Goal: Answer question/provide support: Share knowledge or assist other users

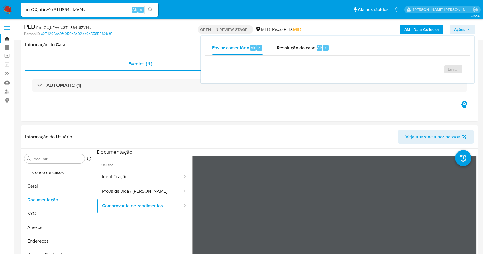
select select "10"
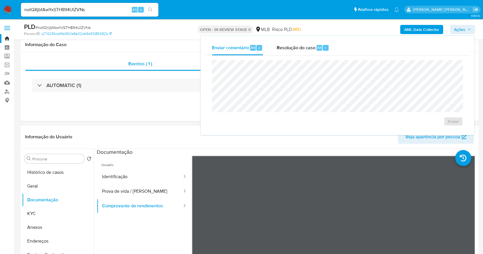
scroll to position [83, 0]
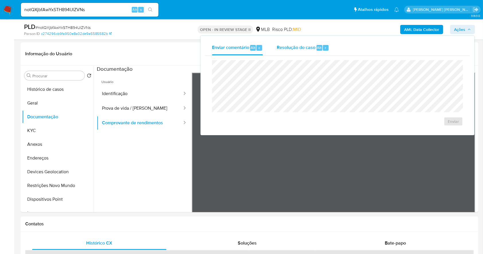
click at [300, 50] on span "Resolução do caso" at bounding box center [296, 47] width 39 height 7
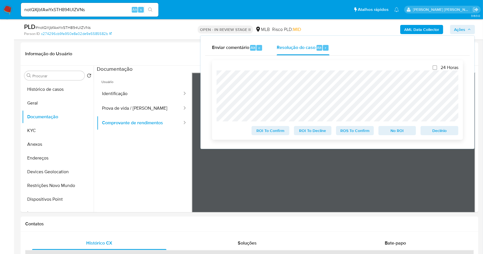
click at [451, 130] on span "Declínio" at bounding box center [439, 131] width 30 height 8
click at [64, 9] on input "notQXjbfAwYxSTH894UlZVNs" at bounding box center [89, 9] width 137 height 7
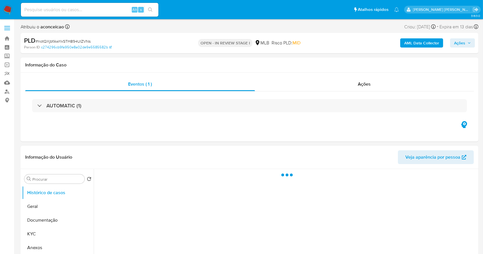
click at [58, 42] on span "# notQXjbfAwYxSTH894UlZVNs" at bounding box center [63, 41] width 55 height 6
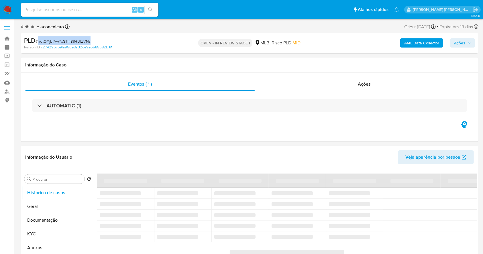
copy span "notQXjbfAwYxSTH894UlZVNs"
select select "10"
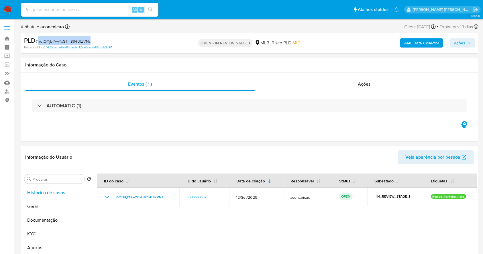
click at [4, 10] on img at bounding box center [8, 10] width 10 height 10
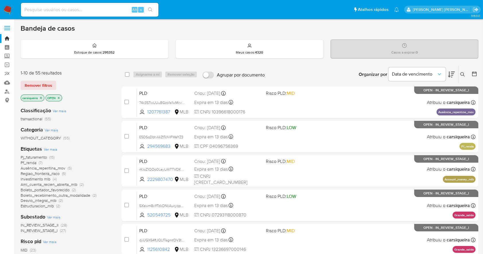
click at [42, 97] on icon "close-filter" at bounding box center [40, 97] width 3 height 3
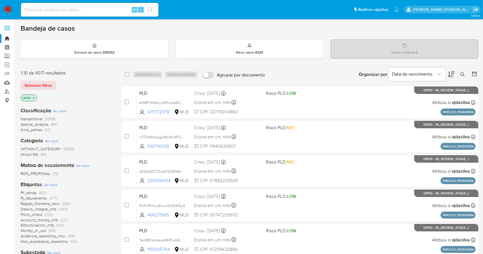
click at [463, 77] on button at bounding box center [462, 74] width 9 height 7
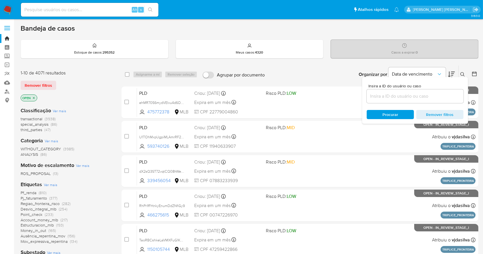
click at [395, 93] on input at bounding box center [415, 95] width 97 height 7
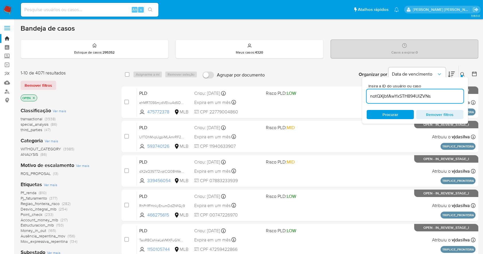
type input "notQXjbfAwYxSTH894UlZVNs"
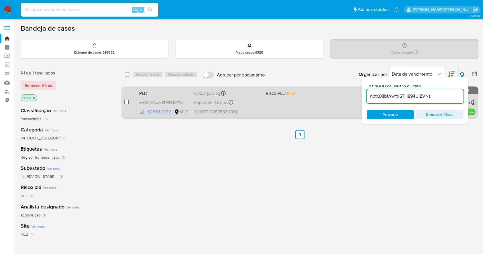
click at [126, 101] on input "checkbox" at bounding box center [126, 102] width 5 height 5
checkbox input "true"
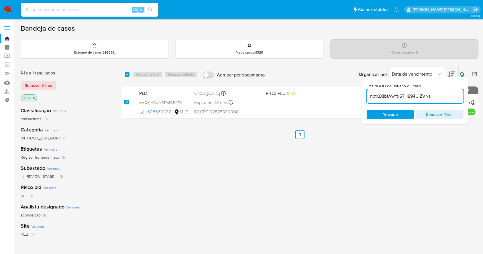
checkbox input "true"
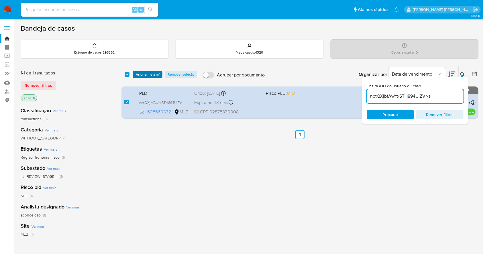
click at [153, 72] on span "Asignarme a mí" at bounding box center [148, 75] width 24 height 6
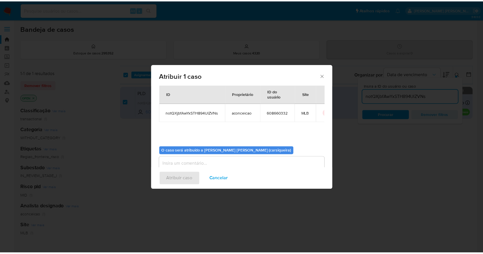
scroll to position [29, 0]
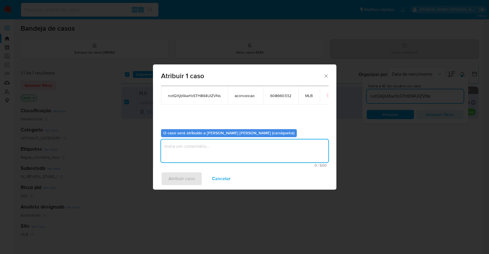
click at [204, 149] on textarea "assign-modal" at bounding box center [244, 150] width 167 height 23
paste textarea "notQXjbfAwYxSTH894UlZVNs"
type textarea "notQXjbfAwYxSTH894UlZVNs"
click at [179, 178] on span "Atribuir caso" at bounding box center [181, 178] width 26 height 13
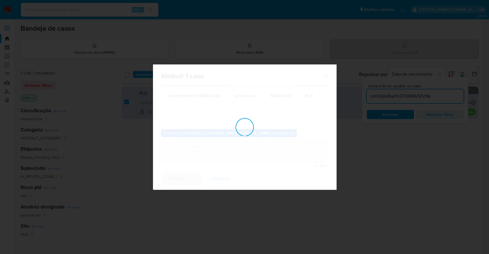
checkbox input "false"
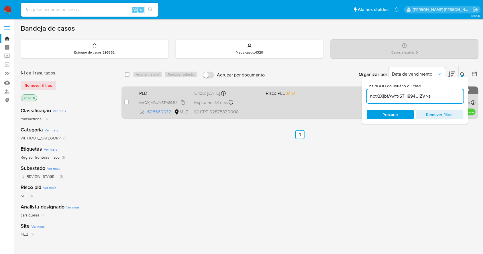
click at [184, 101] on span "notQXjbfAwYxSTH894UlZVNs" at bounding box center [162, 102] width 47 height 6
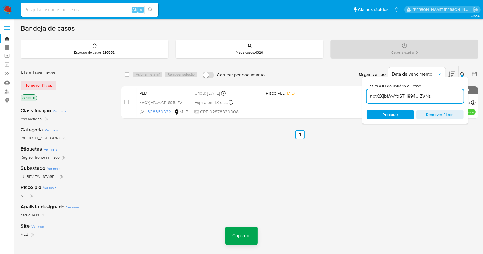
click at [88, 7] on input at bounding box center [89, 9] width 137 height 7
paste input "notQXjbfAwYxSTH894UlZVNs"
type input "notQXjbfAwYxSTH894UlZVNs"
click at [151, 8] on icon "search-icon" at bounding box center [150, 9] width 5 height 5
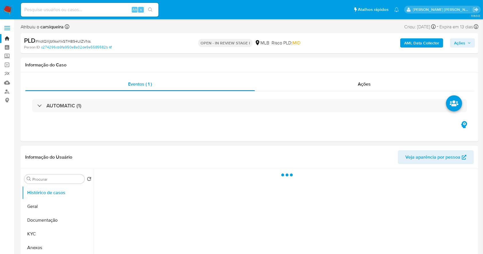
select select "10"
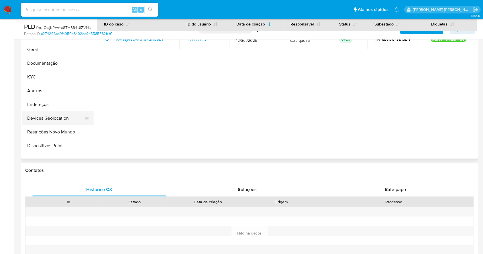
scroll to position [153, 0]
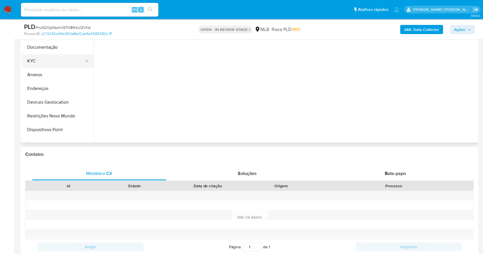
click at [37, 61] on button "KYC" at bounding box center [55, 61] width 67 height 14
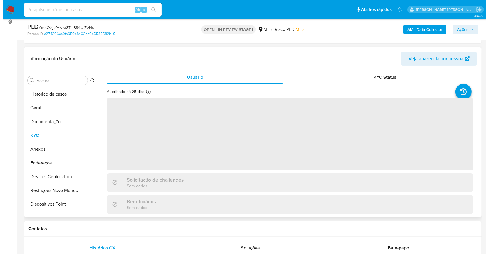
scroll to position [76, 0]
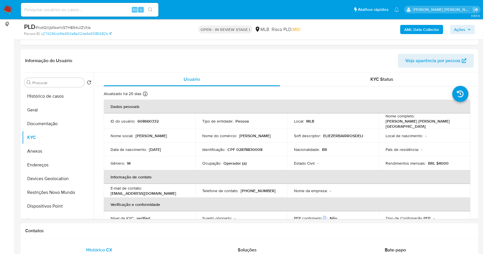
click at [467, 29] on icon "button" at bounding box center [468, 29] width 3 height 3
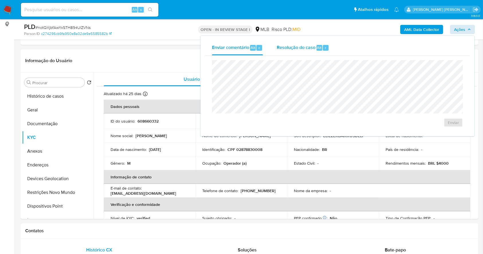
click at [307, 52] on div "Resolução do caso Alt r" at bounding box center [303, 47] width 52 height 15
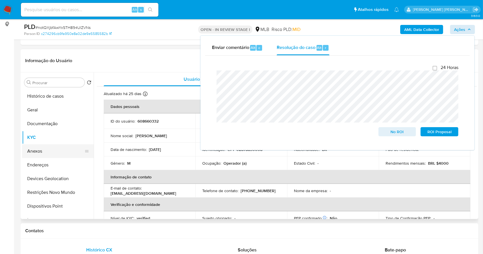
click at [55, 154] on button "Anexos" at bounding box center [55, 151] width 67 height 14
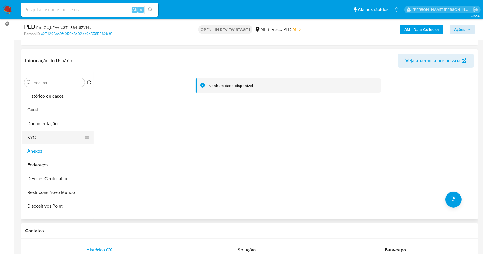
click at [57, 137] on button "KYC" at bounding box center [55, 138] width 67 height 14
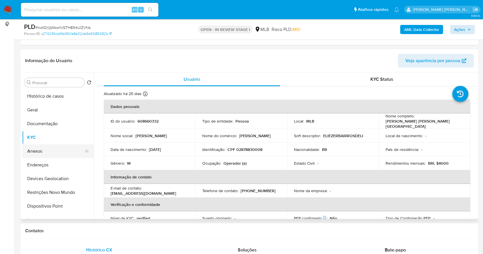
drag, startPoint x: 51, startPoint y: 148, endPoint x: 74, endPoint y: 154, distance: 23.8
click at [51, 148] on button "Anexos" at bounding box center [55, 151] width 67 height 14
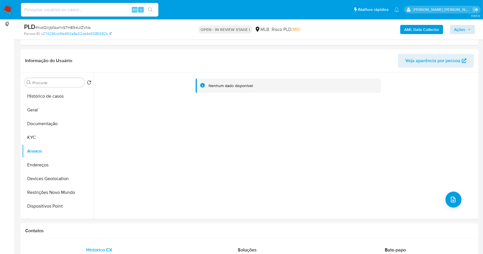
click at [422, 29] on b "AML Data Collector" at bounding box center [421, 29] width 35 height 9
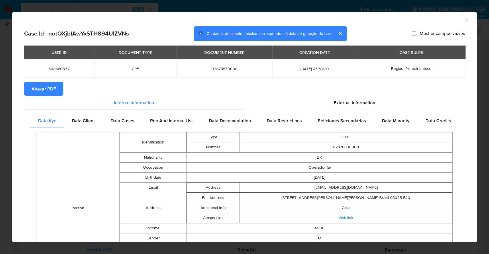
click at [44, 87] on span "Anexar PDF" at bounding box center [43, 88] width 24 height 13
click at [463, 20] on icon "Fechar a janela" at bounding box center [466, 20] width 6 height 6
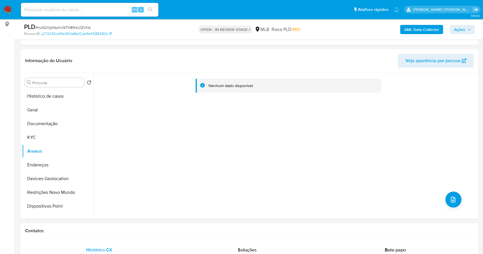
click at [464, 26] on span "Ações" at bounding box center [459, 29] width 11 height 9
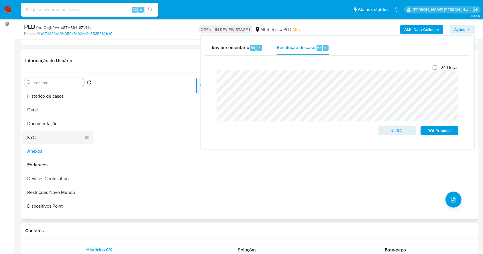
click at [48, 135] on button "KYC" at bounding box center [55, 138] width 67 height 14
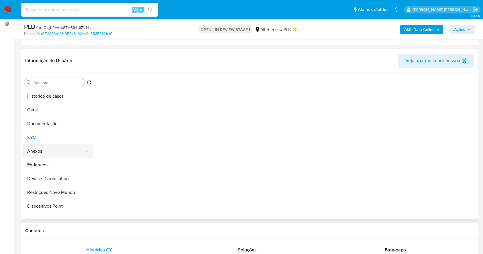
click at [54, 148] on button "Anexos" at bounding box center [55, 151] width 67 height 14
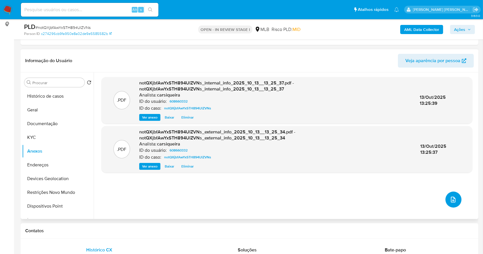
click at [455, 199] on button "upload-file" at bounding box center [453, 200] width 16 height 16
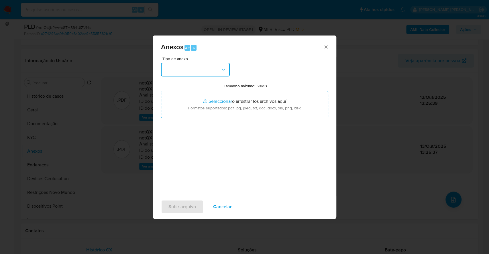
click at [225, 66] on button "button" at bounding box center [195, 70] width 69 height 14
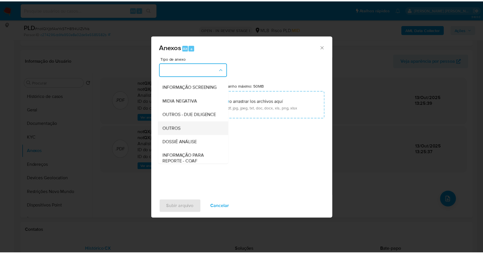
scroll to position [88, 0]
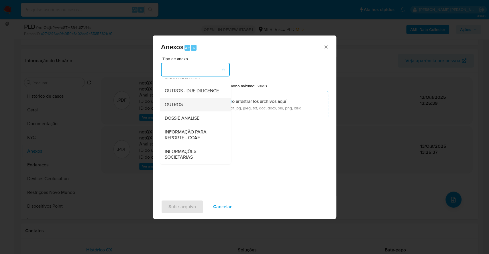
click at [199, 98] on div "OUTROS" at bounding box center [193, 105] width 58 height 14
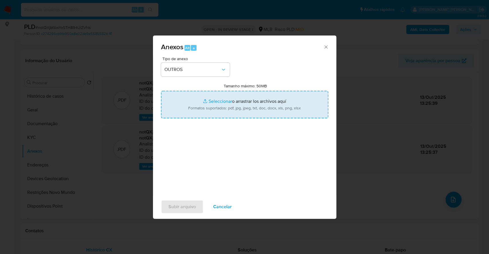
click at [217, 101] on input "Tamanho máximo: 50MB Seleccionar archivos" at bounding box center [244, 104] width 167 height 27
type input "C:\fakepath\Mulan 608660332_2025_10_13_07_30_02.xlsx"
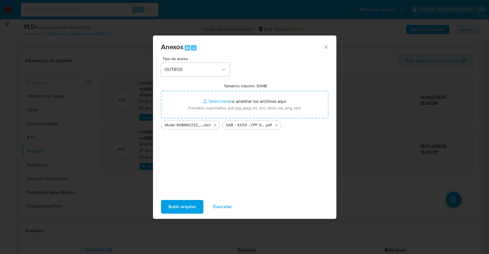
click at [191, 204] on span "Subir arquivo" at bounding box center [181, 206] width 27 height 13
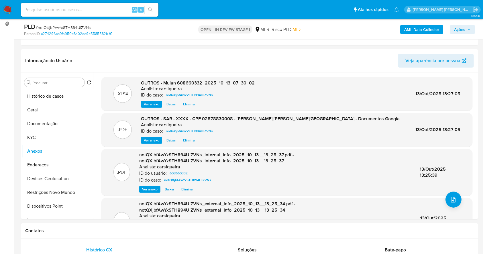
click at [468, 30] on icon "button" at bounding box center [468, 29] width 3 height 3
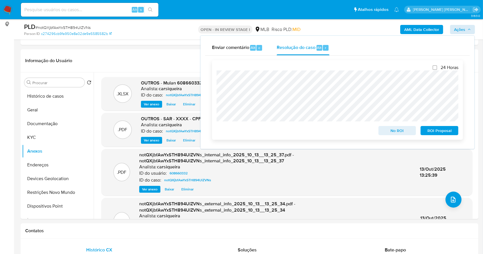
click at [440, 133] on span "ROI Proposal" at bounding box center [439, 131] width 30 height 8
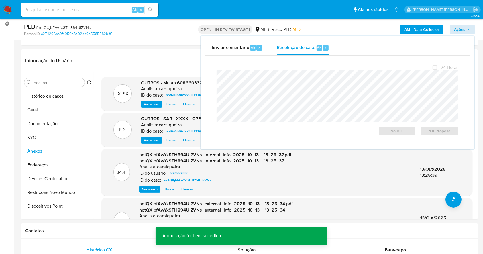
click at [76, 27] on span "# notQXjbfAwYxSTH894UlZVNs" at bounding box center [63, 28] width 55 height 6
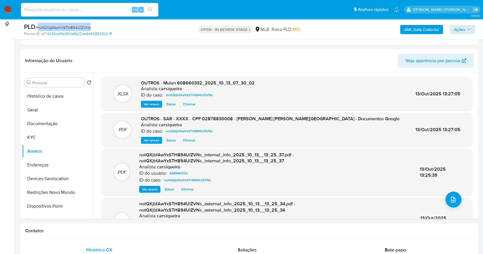
copy span "notQXjbfAwYxSTH894UlZVNs"
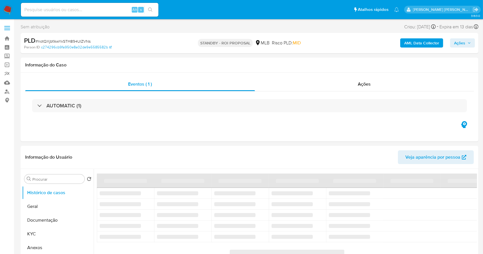
select select "10"
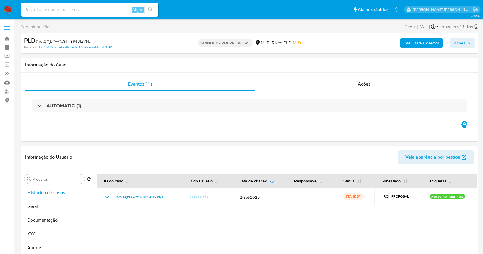
click at [3, 9] on img at bounding box center [8, 10] width 10 height 10
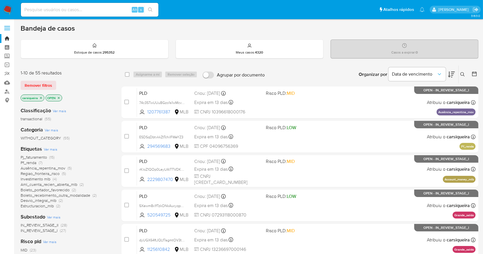
click at [8, 8] on img at bounding box center [8, 10] width 10 height 10
click at [472, 72] on icon at bounding box center [474, 74] width 5 height 5
click at [474, 72] on icon at bounding box center [474, 74] width 6 height 6
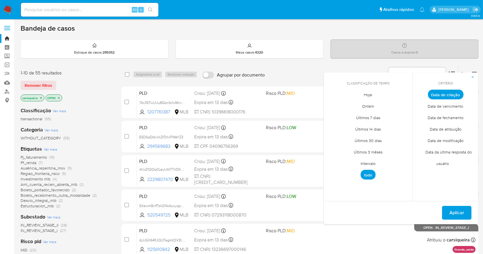
click at [444, 116] on span "Data de fechamento" at bounding box center [446, 118] width 48 height 12
click at [373, 94] on span "Hoje" at bounding box center [368, 95] width 20 height 12
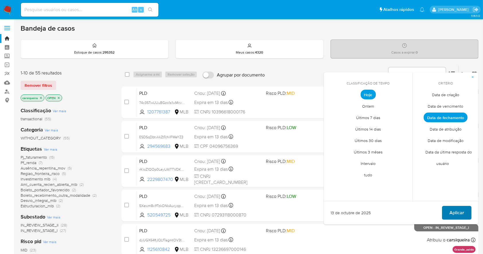
click at [454, 207] on span "Aplicar" at bounding box center [456, 212] width 15 height 13
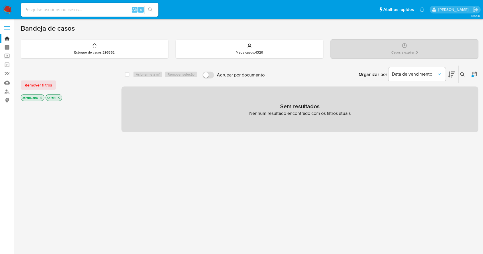
click at [60, 96] on p "OPEN" at bounding box center [54, 97] width 16 height 6
click at [60, 97] on icon "close-filter" at bounding box center [58, 97] width 3 height 3
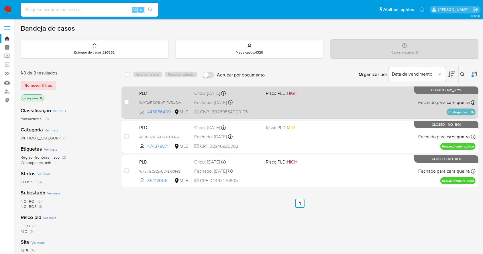
click at [161, 92] on span "PLD" at bounding box center [164, 92] width 50 height 7
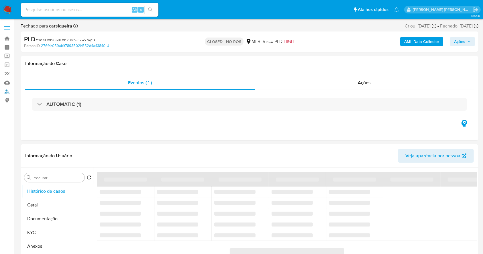
select select "10"
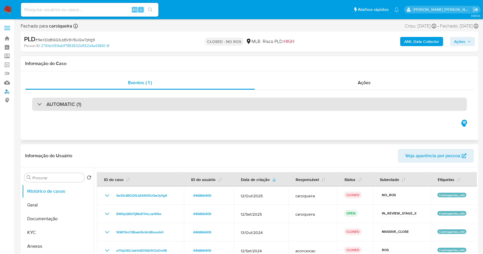
scroll to position [76, 0]
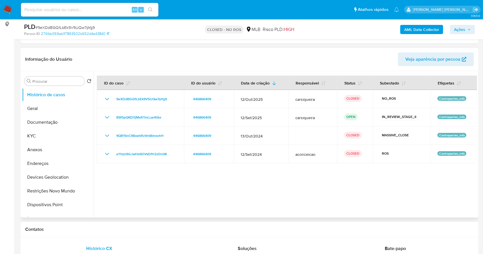
click at [186, 174] on div at bounding box center [285, 144] width 383 height 147
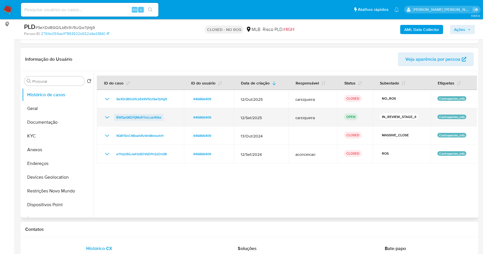
click at [141, 115] on span "BWSpQKDi1jMxRTmLcar4tikx" at bounding box center [138, 117] width 45 height 7
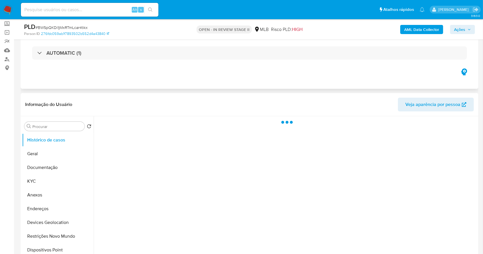
scroll to position [76, 0]
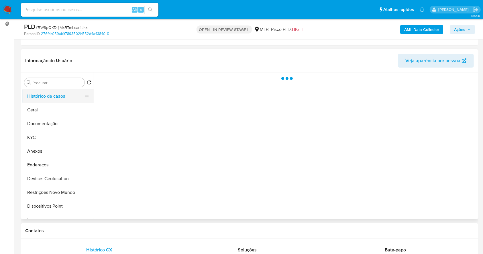
select select "10"
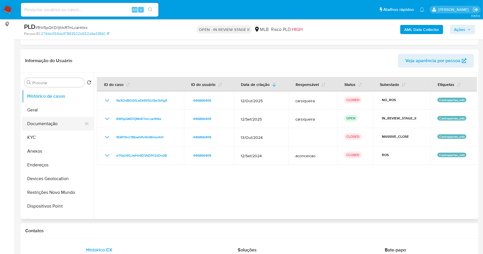
click at [51, 123] on button "Documentação" at bounding box center [55, 124] width 67 height 14
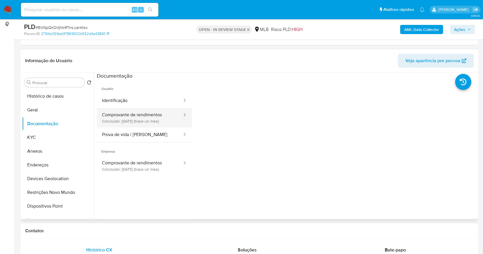
click at [131, 117] on button "Comprovante de rendimentos Concluído: [DATE] (hace un mes)" at bounding box center [140, 117] width 86 height 19
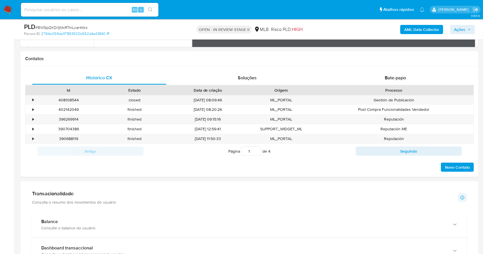
scroll to position [264, 0]
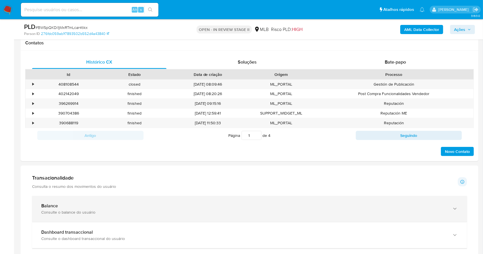
click at [113, 210] on div "Consulte o balance do usuário" at bounding box center [243, 212] width 405 height 5
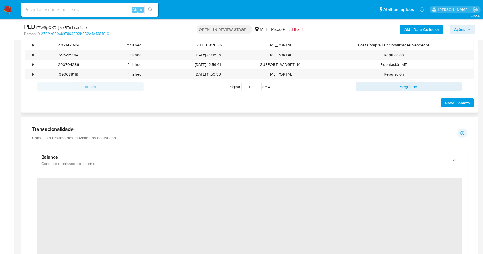
scroll to position [340, 0]
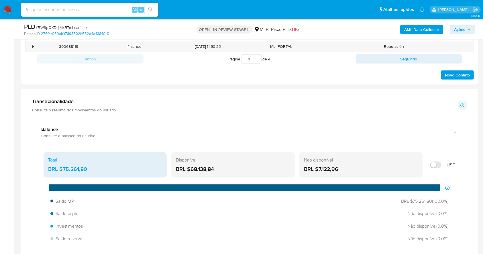
drag, startPoint x: 220, startPoint y: 170, endPoint x: 191, endPoint y: 169, distance: 29.2
click at [191, 169] on div "BRL $68.138,84" at bounding box center [233, 169] width 114 height 7
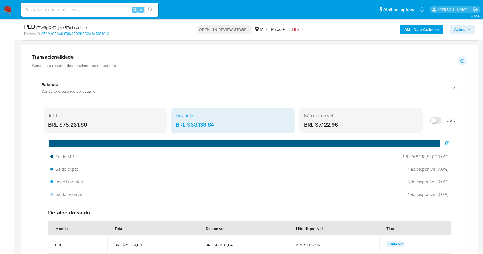
scroll to position [386, 0]
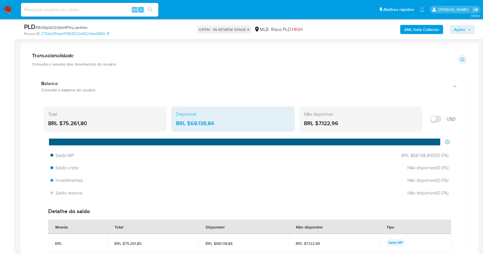
click at [321, 64] on div "Transacionalidade Consulta o resumo dos movimentos do usuário Informações trans…" at bounding box center [249, 59] width 435 height 14
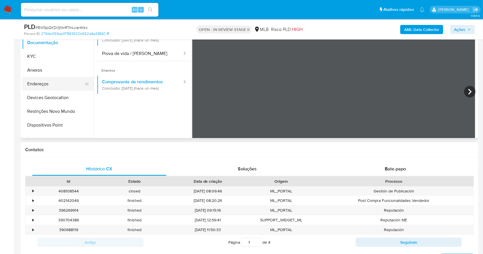
scroll to position [43, 0]
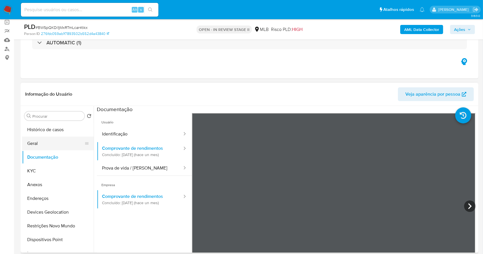
click at [45, 143] on button "Geral" at bounding box center [55, 144] width 67 height 14
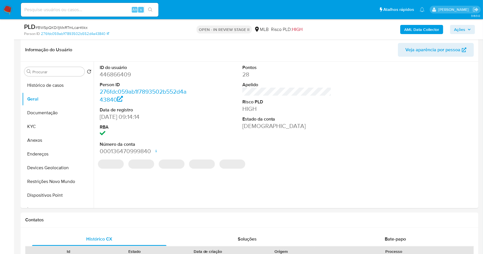
scroll to position [88, 0]
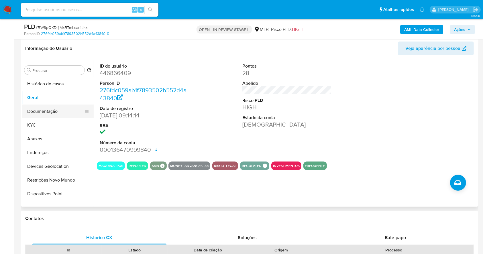
drag, startPoint x: 46, startPoint y: 120, endPoint x: 62, endPoint y: 117, distance: 16.1
click at [46, 120] on button "KYC" at bounding box center [58, 125] width 72 height 14
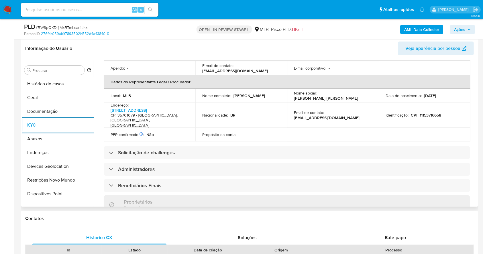
scroll to position [305, 0]
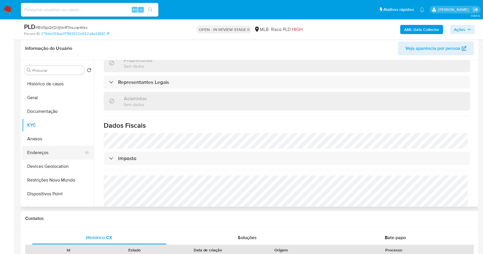
click at [40, 153] on button "Endereços" at bounding box center [55, 153] width 67 height 14
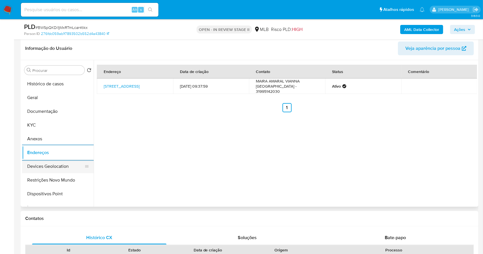
click at [64, 169] on button "Devices Geolocation" at bounding box center [55, 167] width 67 height 14
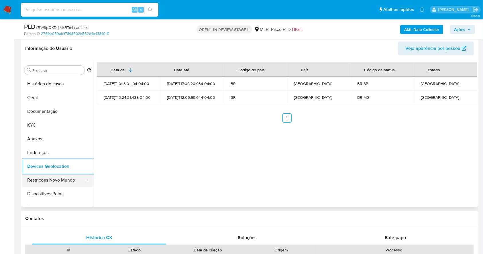
click at [60, 177] on button "Restrições Novo Mundo" at bounding box center [55, 180] width 67 height 14
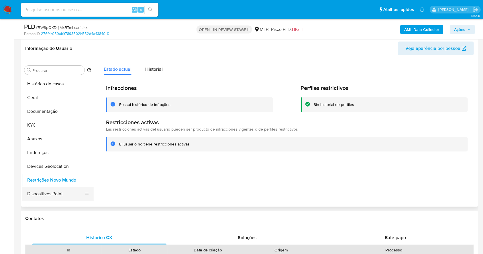
click at [48, 191] on button "Dispositivos Point" at bounding box center [55, 194] width 67 height 14
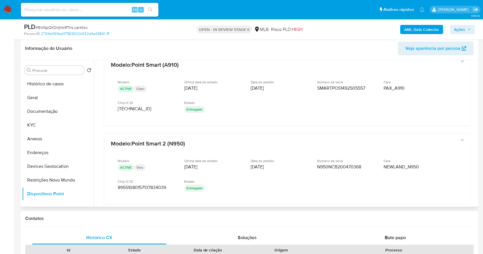
scroll to position [12, 0]
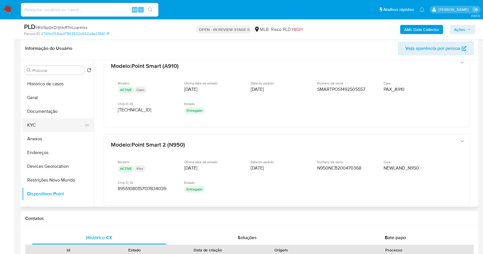
click at [34, 121] on button "KYC" at bounding box center [55, 125] width 67 height 14
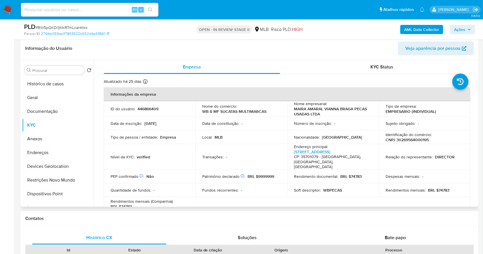
click at [411, 141] on p "CNPJ 30269564000195" at bounding box center [406, 139] width 43 height 5
copy p "30269564000195"
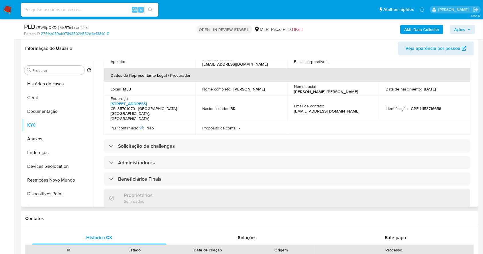
scroll to position [38, 0]
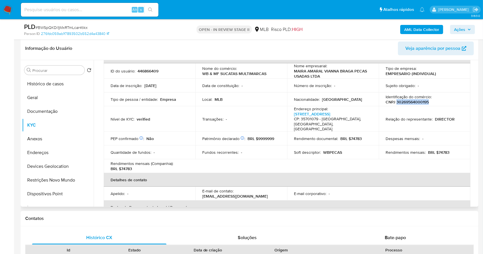
click at [415, 101] on p "CNPJ 30269564000195" at bounding box center [406, 101] width 43 height 5
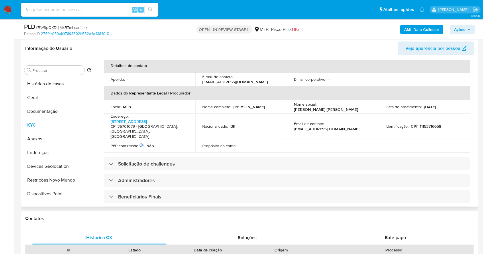
scroll to position [0, 0]
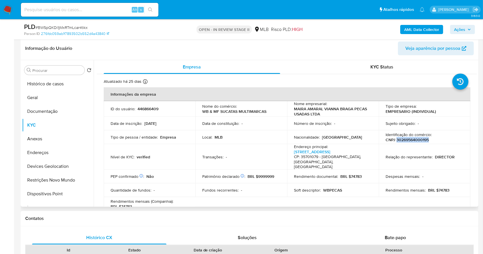
click at [414, 141] on p "CNPJ 30269564000195" at bounding box center [406, 139] width 43 height 5
click at [52, 114] on button "Documentação" at bounding box center [55, 112] width 67 height 14
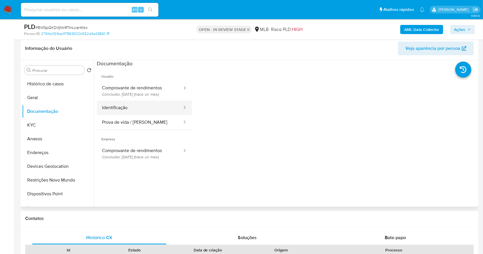
click at [136, 111] on button "Identificação" at bounding box center [140, 108] width 86 height 15
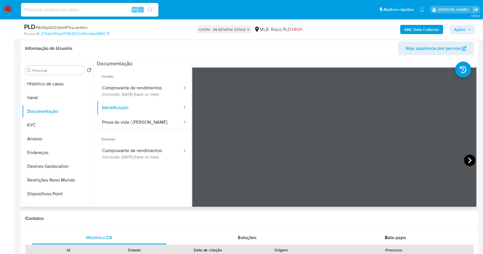
click at [467, 157] on icon at bounding box center [469, 160] width 11 height 11
click at [47, 120] on button "KYC" at bounding box center [55, 125] width 67 height 14
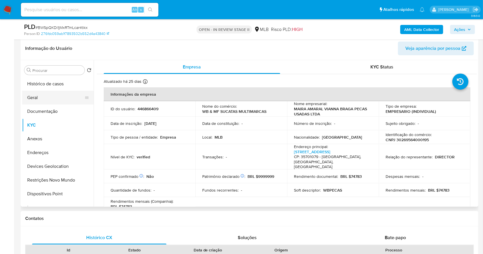
click at [40, 94] on button "Geral" at bounding box center [55, 98] width 67 height 14
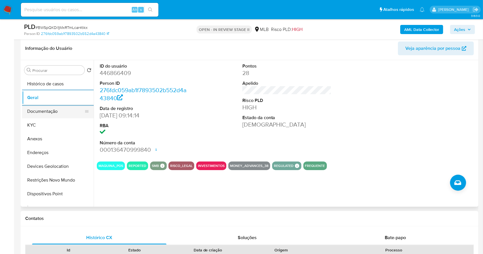
click at [50, 110] on button "Documentação" at bounding box center [55, 112] width 67 height 14
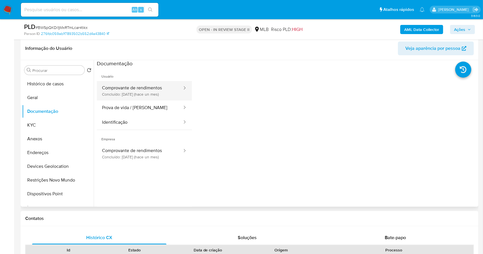
click at [127, 90] on button "Comprovante de rendimentos Concluído: 17/09/2025 (hace un mes)" at bounding box center [140, 90] width 86 height 19
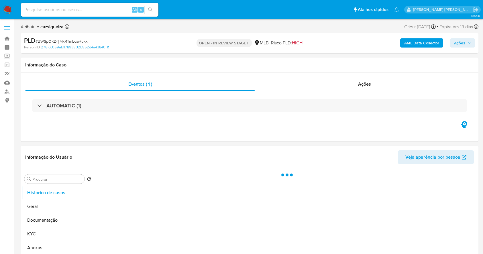
select select "10"
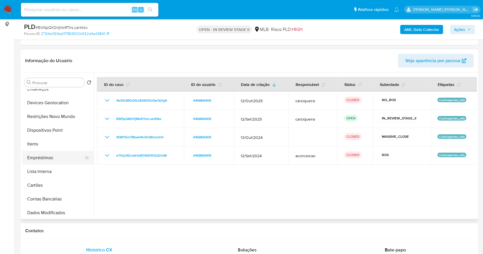
scroll to position [76, 0]
click at [41, 142] on button "Items" at bounding box center [55, 144] width 67 height 14
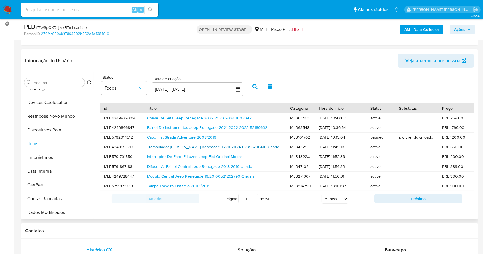
click at [195, 148] on link "Trambulador [PERSON_NAME] Renegade T270 2024 07356706410 Usado" at bounding box center [213, 147] width 132 height 6
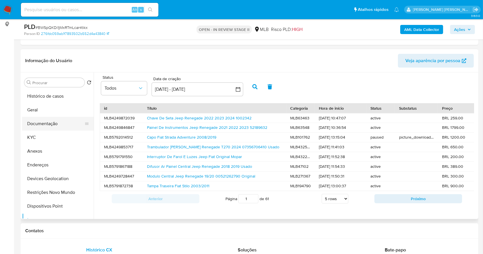
click at [54, 121] on button "Documentação" at bounding box center [55, 124] width 67 height 14
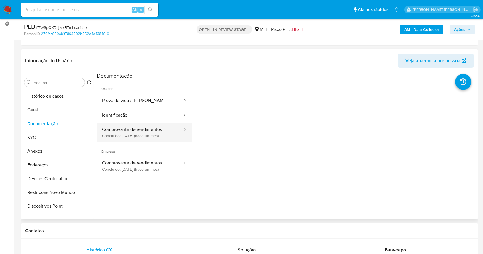
click at [137, 128] on button "Comprovante de rendimentos Concluído: 17/09/2025 (hace un mes)" at bounding box center [140, 132] width 86 height 19
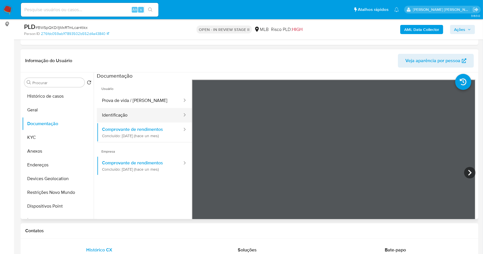
click at [130, 111] on button "Identificação" at bounding box center [140, 115] width 86 height 15
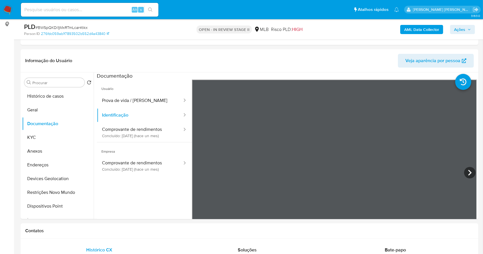
click at [465, 29] on span "Ações" at bounding box center [462, 29] width 17 height 8
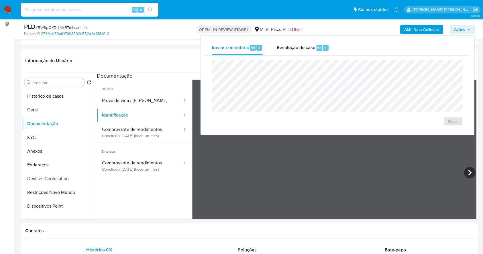
drag, startPoint x: 314, startPoint y: 48, endPoint x: 317, endPoint y: 58, distance: 10.6
click at [314, 48] on span "Resolução do caso" at bounding box center [296, 47] width 39 height 7
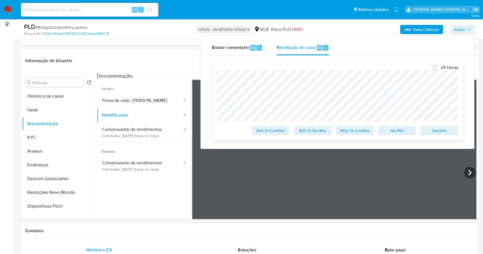
click at [433, 131] on span "Declínio" at bounding box center [439, 131] width 30 height 8
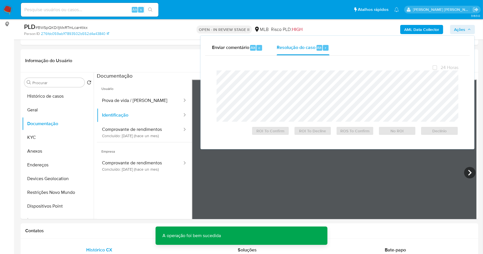
click at [58, 26] on span "# BWSpQKDi1jMxRTmLcar4tikx" at bounding box center [62, 28] width 52 height 6
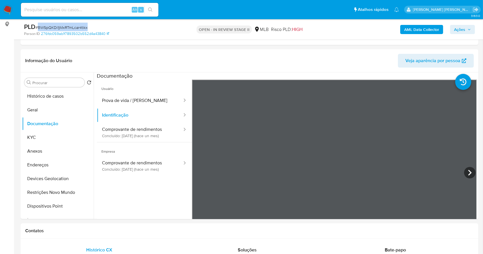
click at [58, 26] on span "# BWSpQKDi1jMxRTmLcar4tikx" at bounding box center [62, 28] width 52 height 6
copy span "BWSpQKDi1jMxRTmLcar4tikx"
click at [11, 10] on img at bounding box center [8, 10] width 10 height 10
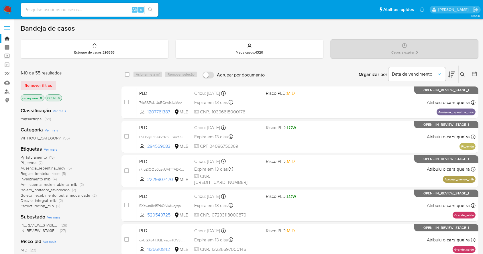
click at [8, 90] on link "Localizador de pessoas" at bounding box center [34, 91] width 68 height 9
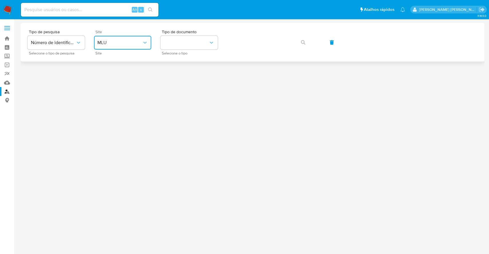
click at [122, 45] on span "MLU" at bounding box center [119, 43] width 45 height 6
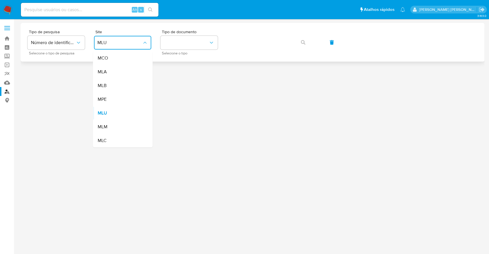
drag, startPoint x: 119, startPoint y: 88, endPoint x: 166, endPoint y: 60, distance: 54.7
click at [119, 88] on div "MLB" at bounding box center [120, 86] width 47 height 14
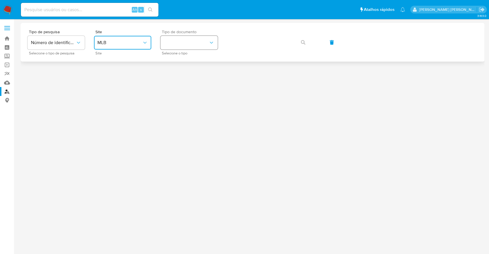
click at [185, 42] on button "identificationType" at bounding box center [188, 43] width 57 height 14
click at [190, 74] on div "CPF CPF" at bounding box center [187, 80] width 47 height 19
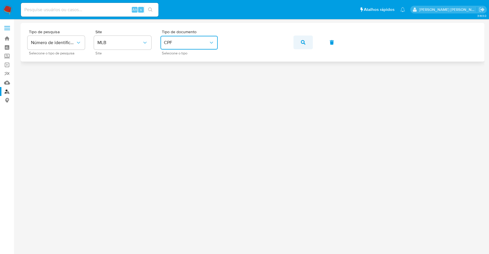
click at [302, 39] on span "button" at bounding box center [303, 42] width 5 height 13
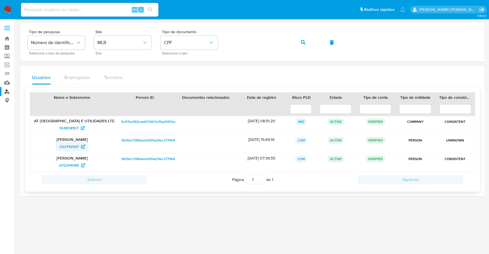
click at [72, 145] on span "323710547" at bounding box center [68, 146] width 19 height 9
click at [73, 166] on span "672394148" at bounding box center [68, 165] width 19 height 9
click at [303, 42] on icon "button" at bounding box center [303, 42] width 5 height 5
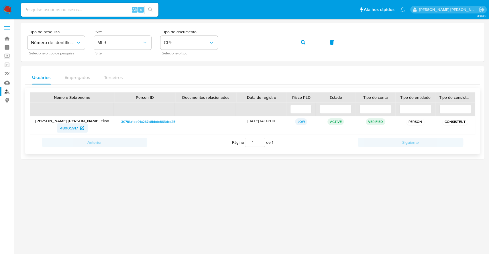
click at [71, 128] on span "48005917" at bounding box center [69, 127] width 18 height 9
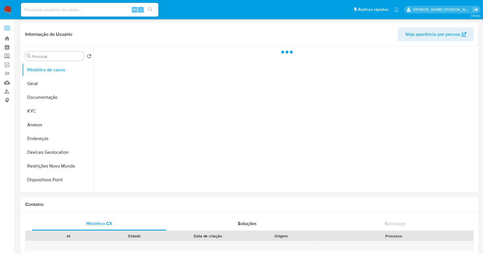
select select "10"
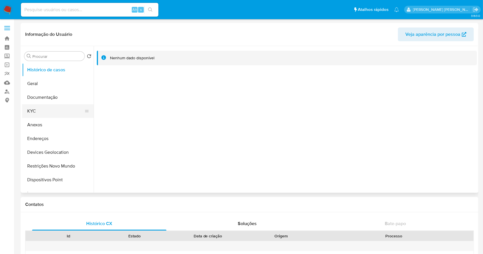
click at [48, 111] on button "KYC" at bounding box center [55, 111] width 67 height 14
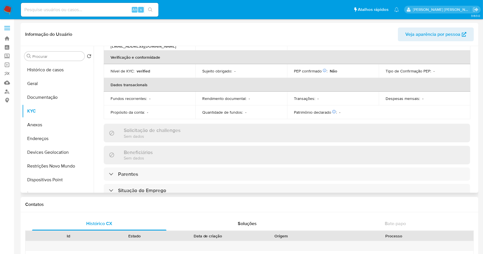
scroll to position [251, 0]
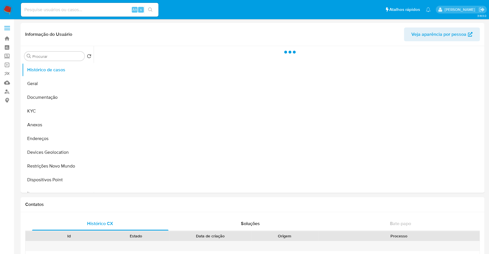
select select "10"
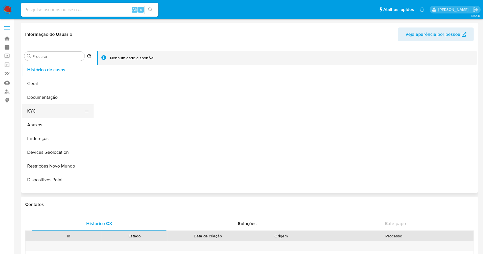
click at [31, 113] on button "KYC" at bounding box center [55, 111] width 67 height 14
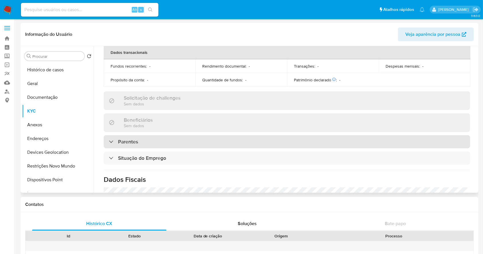
scroll to position [251, 0]
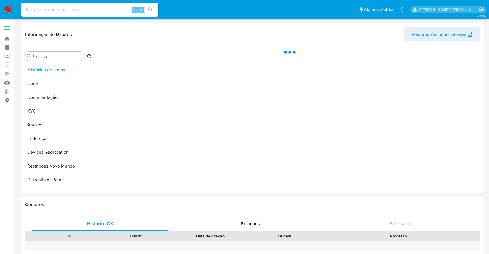
select select "10"
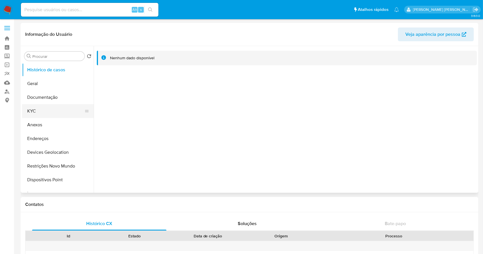
click at [44, 110] on button "KYC" at bounding box center [55, 111] width 67 height 14
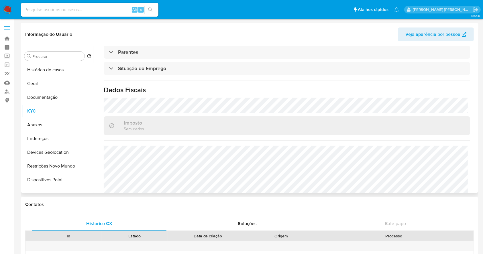
scroll to position [251, 0]
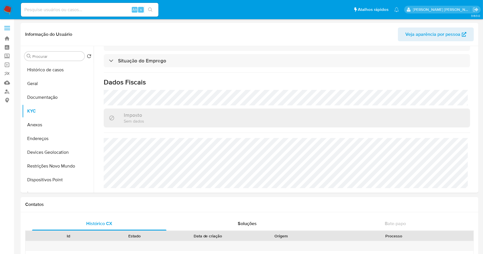
click at [88, 14] on div "Alt s" at bounding box center [89, 10] width 137 height 14
click at [77, 9] on input at bounding box center [89, 9] width 137 height 7
paste input "2570338892"
type input "2570338892"
click at [150, 12] on button "search-icon" at bounding box center [150, 10] width 12 height 8
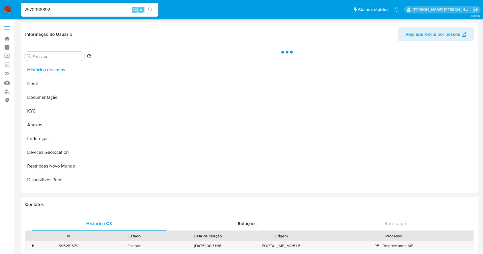
select select "10"
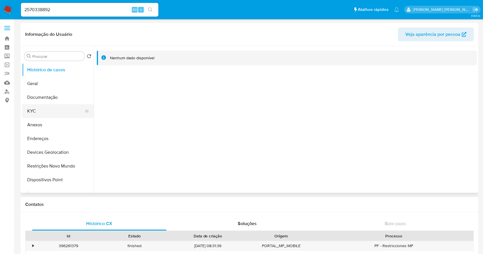
click at [55, 113] on button "KYC" at bounding box center [55, 111] width 67 height 14
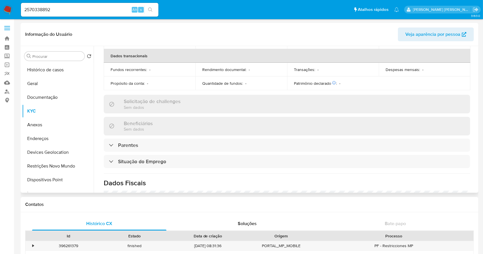
scroll to position [256, 0]
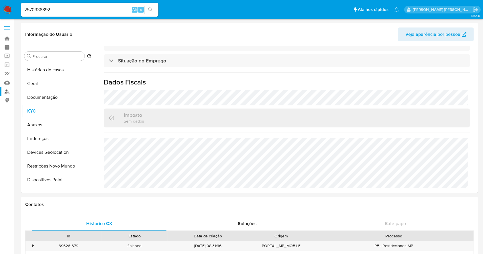
click at [9, 89] on link "Localizador de pessoas" at bounding box center [34, 91] width 68 height 9
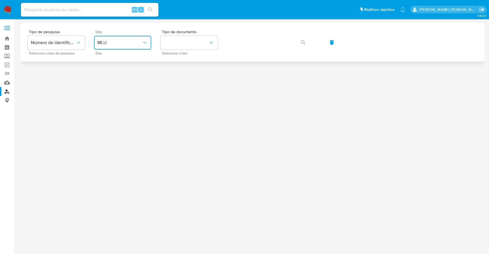
click at [138, 39] on button "MLU" at bounding box center [122, 43] width 57 height 14
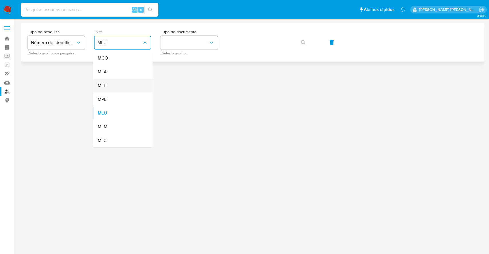
click at [120, 86] on div "MLB" at bounding box center [120, 86] width 47 height 14
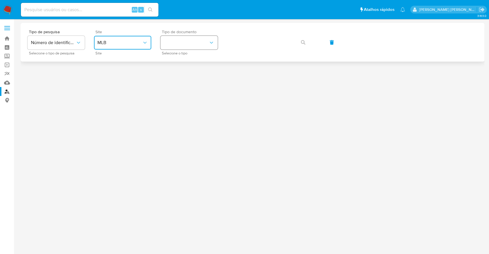
click at [179, 44] on button "identificationType" at bounding box center [188, 43] width 57 height 14
click at [180, 79] on div "CPF CPF" at bounding box center [187, 80] width 47 height 19
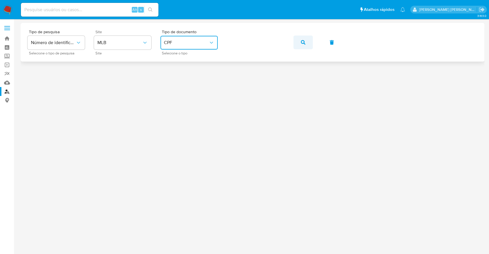
click at [300, 42] on button "button" at bounding box center [302, 43] width 19 height 14
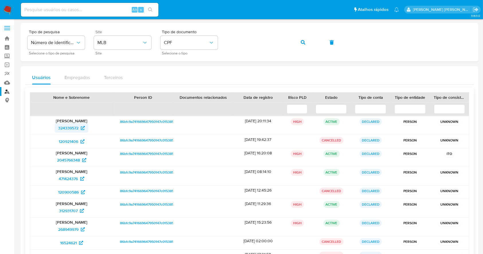
click at [69, 124] on span "324339572" at bounding box center [68, 127] width 20 height 9
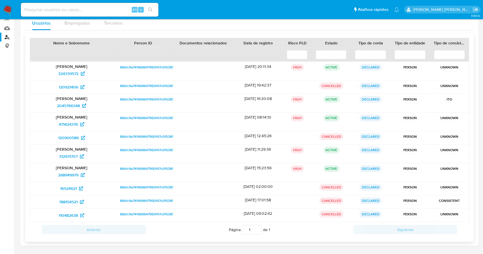
scroll to position [37, 0]
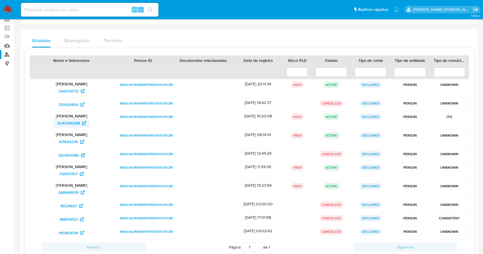
click at [66, 124] on span "2045766348" at bounding box center [68, 123] width 23 height 9
click at [75, 143] on span "471424376" at bounding box center [68, 141] width 19 height 9
click at [67, 173] on span "312931707" at bounding box center [68, 173] width 19 height 9
click at [68, 192] on span "268949979" at bounding box center [68, 192] width 20 height 9
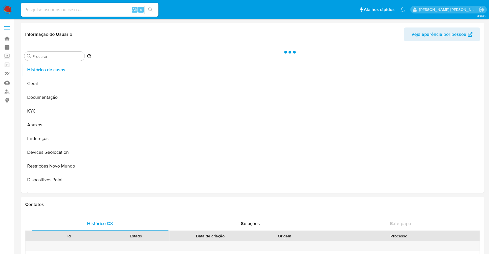
select select "10"
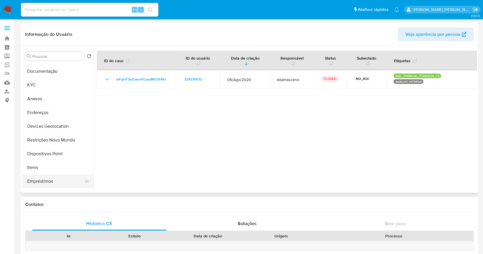
scroll to position [38, 0]
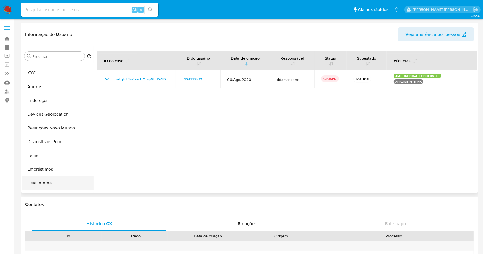
click at [51, 180] on button "Lista Interna" at bounding box center [55, 183] width 67 height 14
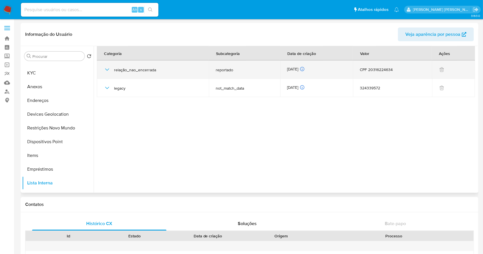
click at [109, 71] on icon "button" at bounding box center [107, 69] width 7 height 7
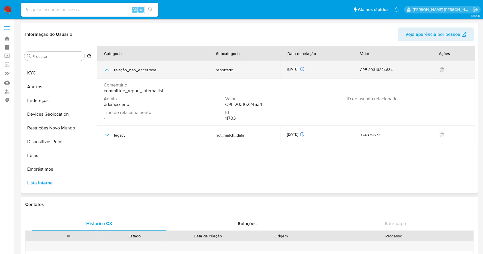
click at [109, 71] on icon "button" at bounding box center [107, 69] width 7 height 7
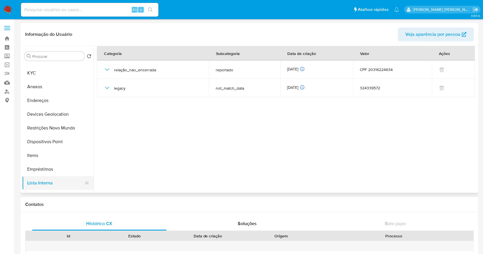
click at [37, 178] on button "Lista Interna" at bounding box center [55, 183] width 67 height 14
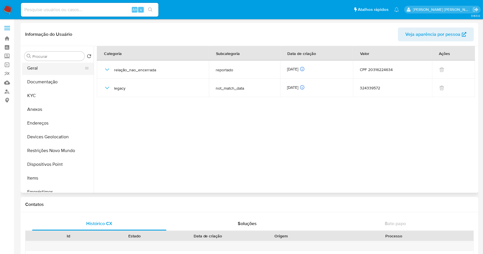
scroll to position [0, 0]
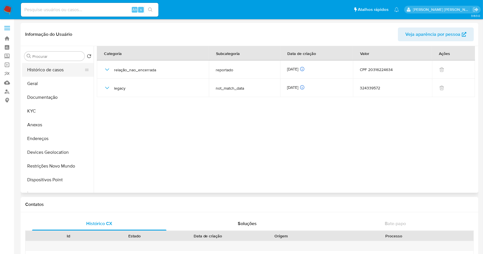
click at [50, 70] on button "Histórico de casos" at bounding box center [55, 70] width 67 height 14
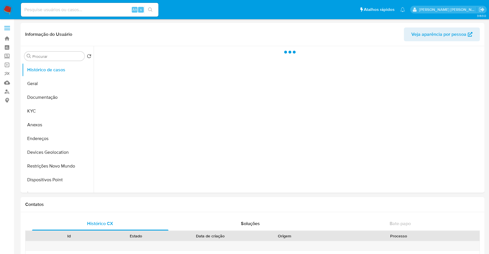
select select "10"
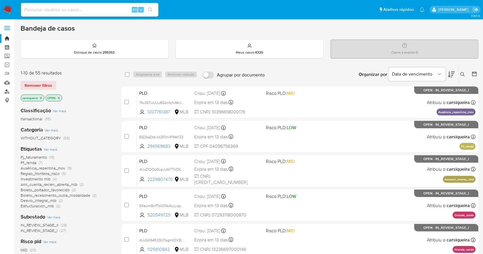
click at [5, 90] on link "Localizador de pessoas" at bounding box center [34, 91] width 68 height 9
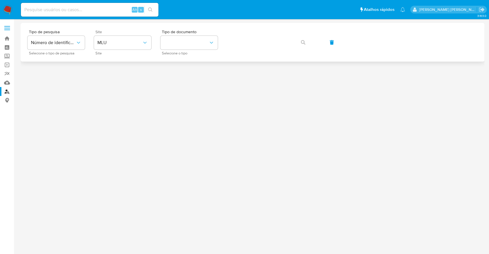
click at [115, 50] on div "Site MLU Site" at bounding box center [122, 42] width 57 height 25
click at [115, 46] on button "MLU" at bounding box center [122, 43] width 57 height 14
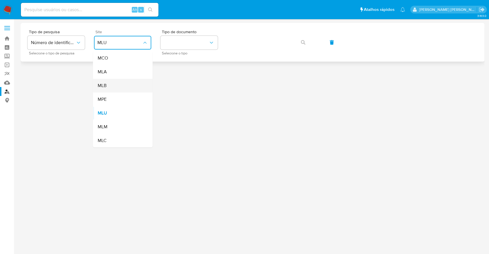
click at [126, 86] on div "MLB" at bounding box center [120, 86] width 47 height 14
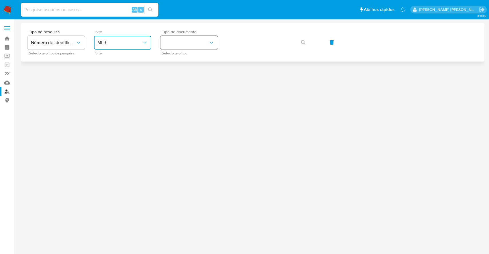
click at [197, 45] on button "identificationType" at bounding box center [188, 43] width 57 height 14
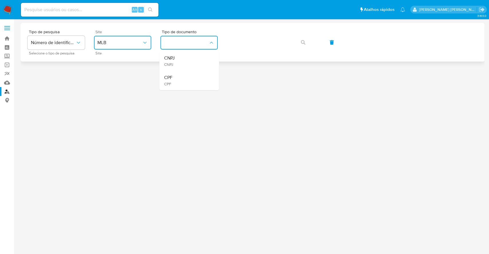
drag, startPoint x: 188, startPoint y: 81, endPoint x: 246, endPoint y: 54, distance: 64.3
click at [188, 78] on div "CPF CPF" at bounding box center [187, 80] width 47 height 19
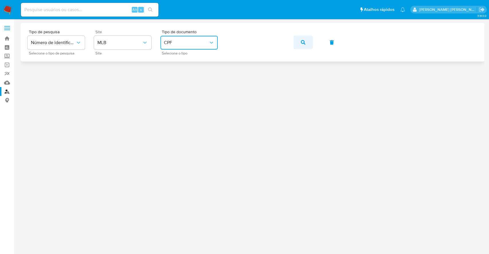
click at [304, 36] on span "button" at bounding box center [303, 42] width 5 height 13
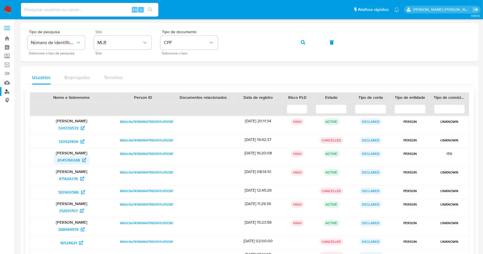
click at [66, 157] on span "2045766348" at bounding box center [68, 159] width 23 height 9
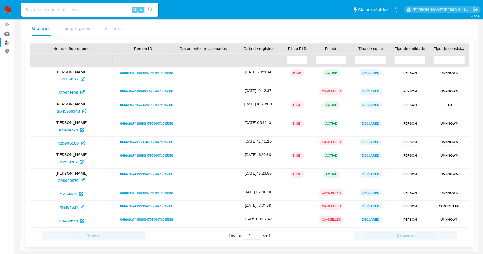
scroll to position [75, 0]
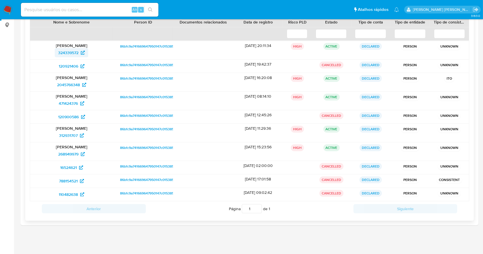
click at [70, 54] on span "324339572" at bounding box center [68, 52] width 20 height 9
click at [62, 63] on span "120921406" at bounding box center [68, 66] width 19 height 9
click at [60, 86] on span "2045766348" at bounding box center [68, 84] width 23 height 9
click at [73, 103] on span "471424376" at bounding box center [68, 103] width 19 height 9
click at [69, 117] on span "120900586" at bounding box center [68, 116] width 21 height 9
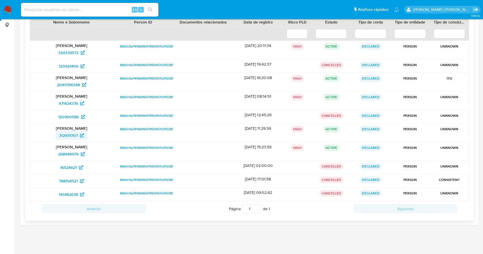
click at [68, 138] on span "312931707" at bounding box center [68, 135] width 19 height 9
click at [77, 152] on span "268949979" at bounding box center [68, 153] width 20 height 9
click at [64, 169] on span "16524621" at bounding box center [68, 167] width 17 height 9
click at [69, 181] on span "788154521" at bounding box center [68, 180] width 19 height 9
click at [70, 194] on span "110482638" at bounding box center [68, 194] width 19 height 9
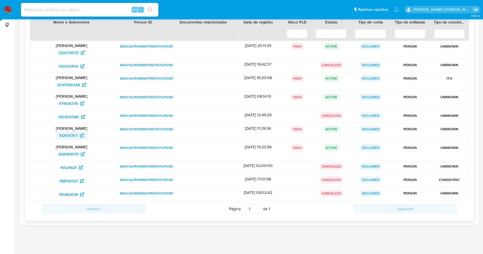
click at [75, 134] on span "312931707" at bounding box center [68, 135] width 19 height 9
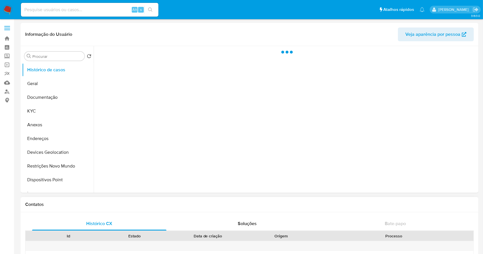
select select "10"
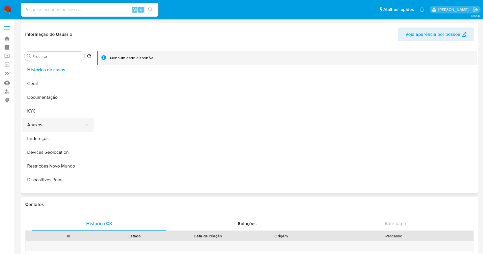
scroll to position [76, 0]
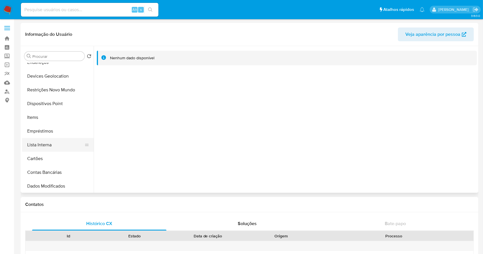
click at [51, 144] on button "Lista Interna" at bounding box center [55, 145] width 67 height 14
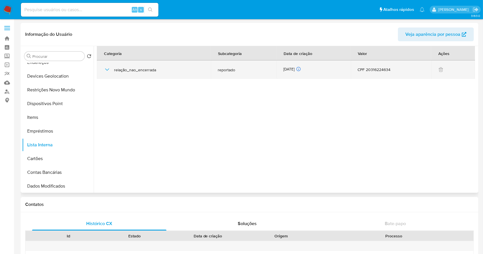
click at [107, 71] on icon "button" at bounding box center [107, 69] width 7 height 7
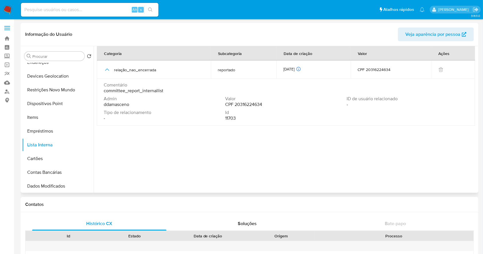
click at [227, 118] on span "11703" at bounding box center [230, 118] width 11 height 6
click at [89, 7] on input at bounding box center [89, 9] width 137 height 7
paste input "11703"
type input "11703"
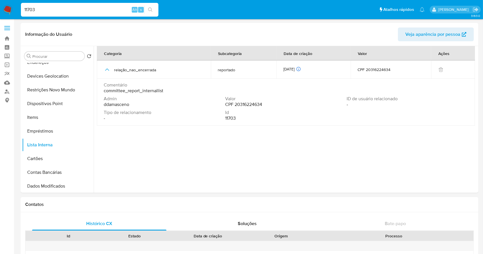
click at [158, 11] on li "11703 Alt s" at bounding box center [89, 9] width 140 height 14
click at [152, 7] on button "search-icon" at bounding box center [150, 10] width 12 height 8
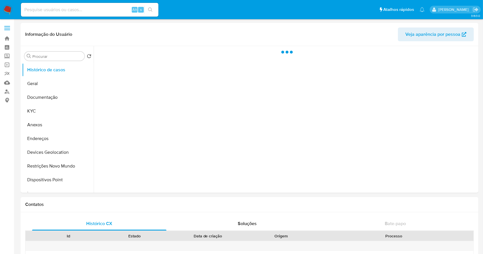
select select "10"
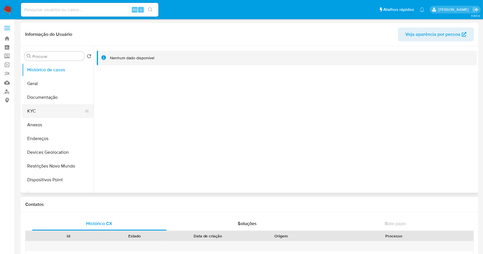
click at [54, 112] on button "KYC" at bounding box center [55, 111] width 67 height 14
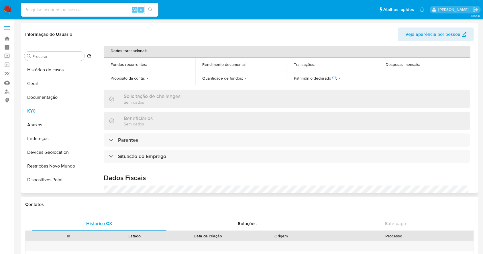
scroll to position [251, 0]
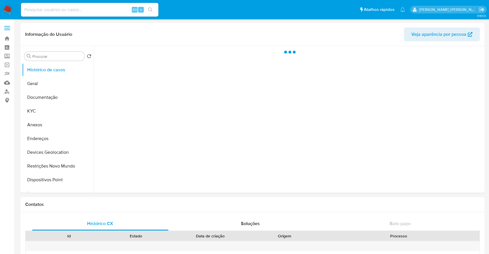
select select "10"
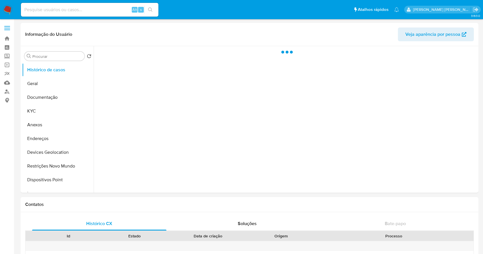
select select "10"
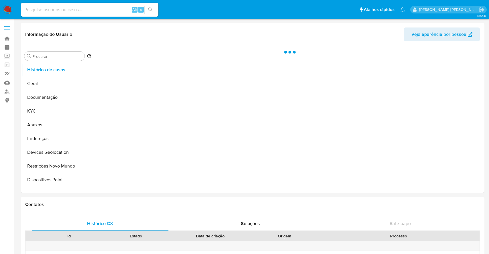
select select "10"
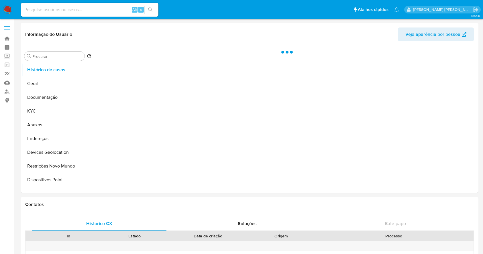
select select "10"
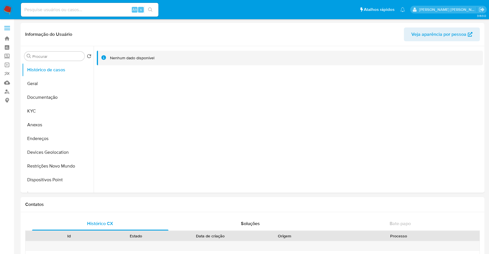
select select "10"
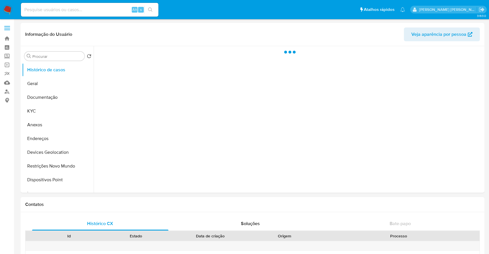
select select "10"
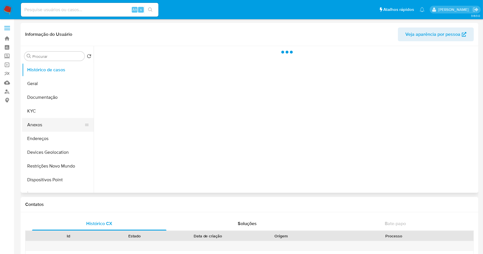
select select "10"
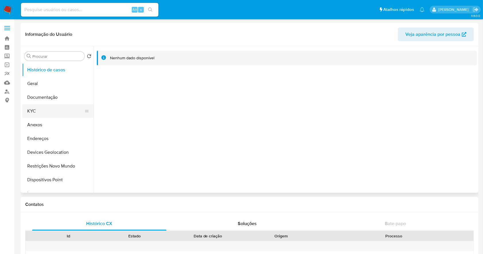
click at [72, 111] on button "KYC" at bounding box center [55, 111] width 67 height 14
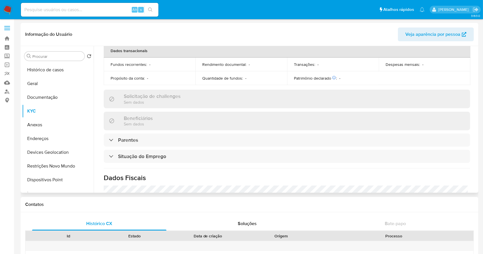
scroll to position [251, 0]
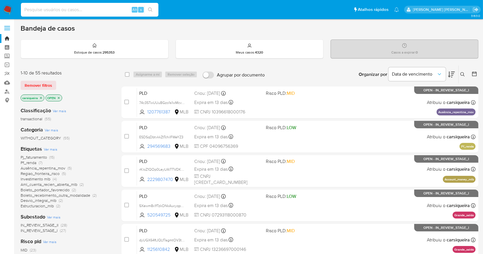
click at [60, 10] on input at bounding box center [89, 9] width 137 height 7
paste input "2570338892"
click at [150, 10] on icon "search-icon" at bounding box center [150, 9] width 5 height 5
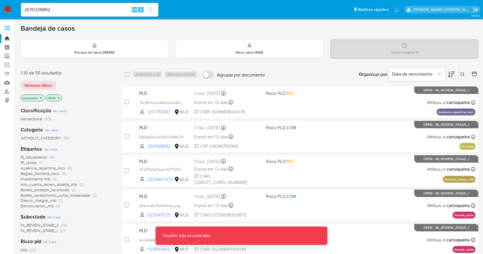
click at [93, 9] on input "2570338892" at bounding box center [89, 9] width 137 height 7
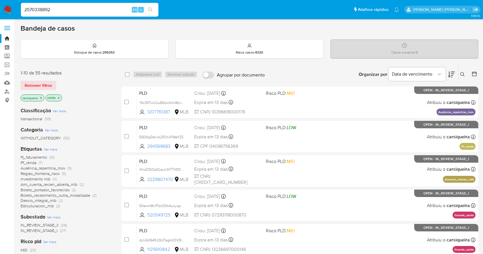
type input "2570338892"
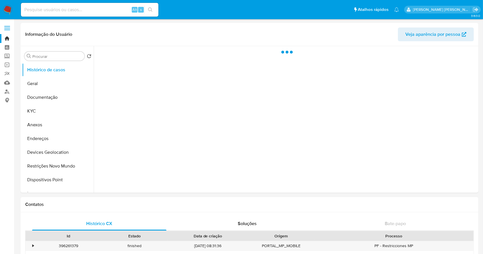
select select "10"
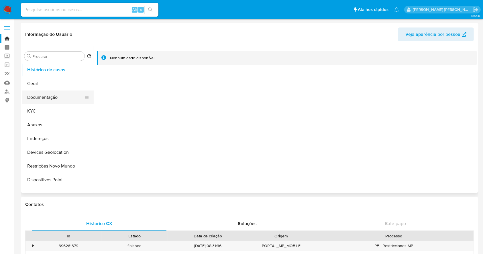
click at [58, 97] on button "Documentação" at bounding box center [55, 97] width 67 height 14
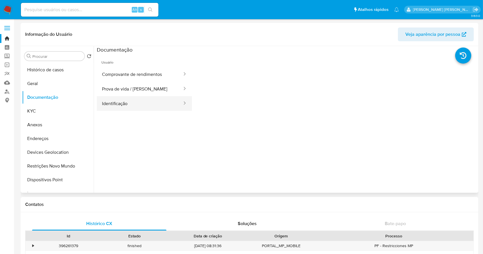
click at [156, 100] on button "Identificação" at bounding box center [140, 103] width 86 height 15
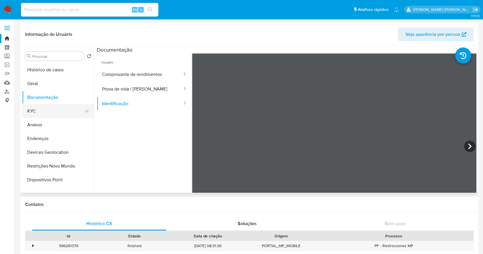
click at [47, 111] on button "KYC" at bounding box center [55, 111] width 67 height 14
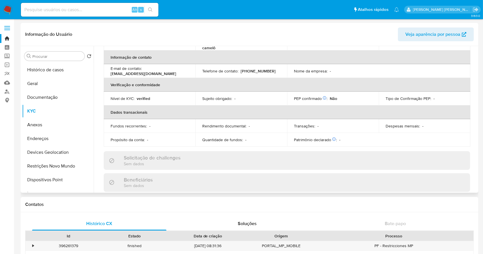
scroll to position [256, 0]
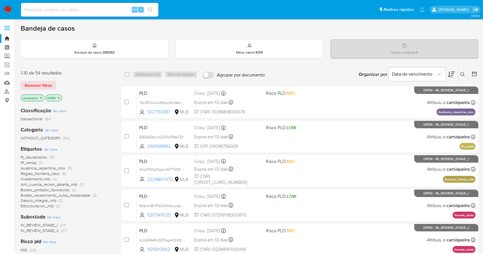
click at [41, 97] on icon "close-filter" at bounding box center [41, 98] width 2 height 2
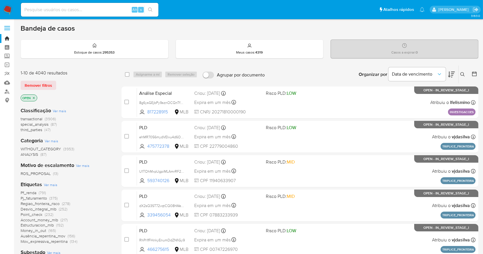
click at [461, 72] on icon at bounding box center [462, 74] width 4 height 4
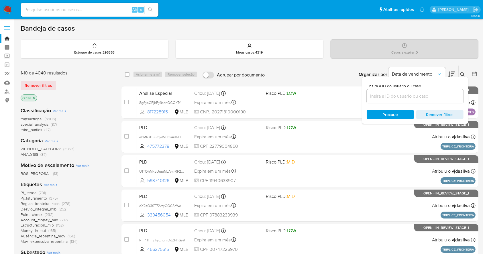
click at [383, 89] on div at bounding box center [415, 96] width 97 height 14
click at [390, 92] on input at bounding box center [415, 95] width 97 height 7
paste input "BWSpQKDi1jMxRTmLcar4tikx"
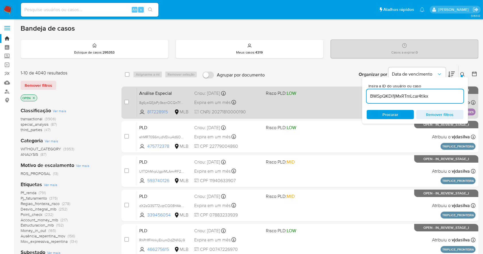
type input "BWSpQKDi1jMxRTmLcar4tikx"
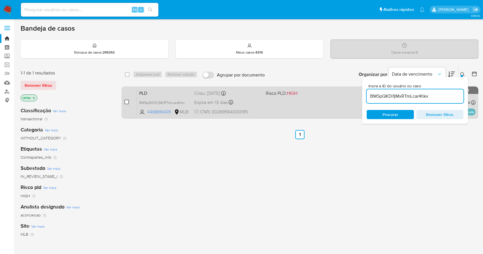
click at [127, 101] on input "checkbox" at bounding box center [126, 102] width 5 height 5
checkbox input "true"
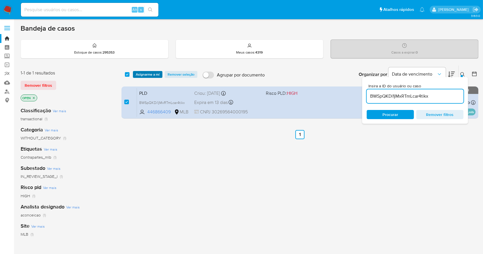
click at [144, 74] on span "Asignarme a mí" at bounding box center [148, 75] width 24 height 6
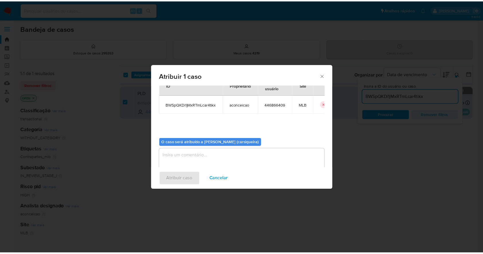
scroll to position [29, 0]
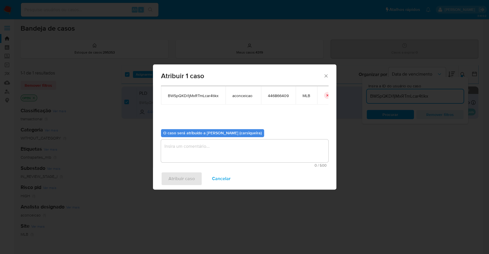
click at [238, 155] on textarea "assign-modal" at bounding box center [244, 150] width 167 height 23
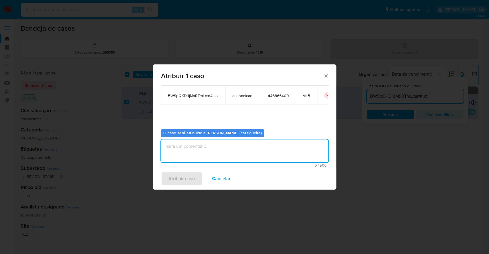
paste textarea "BWSpQKDi1jMxRTmLcar4tikx"
type textarea "BWSpQKDi1jMxRTmLcar4tikx"
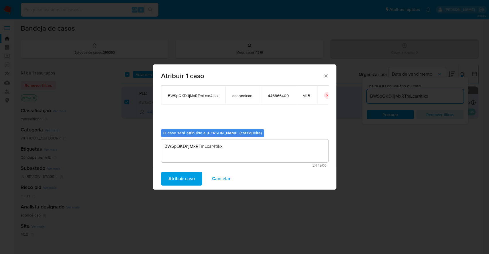
click at [182, 175] on span "Atribuir caso" at bounding box center [181, 178] width 26 height 13
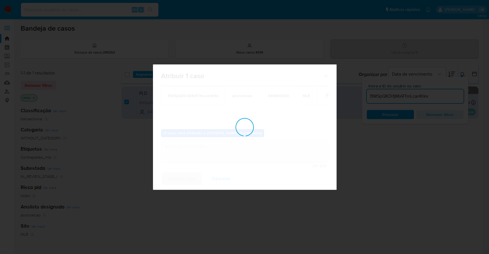
checkbox input "false"
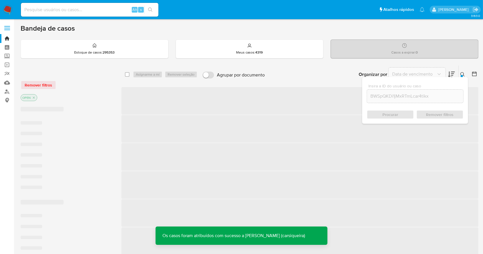
click at [77, 7] on input at bounding box center [89, 9] width 137 height 7
paste input "BWSpQKDi1jMxRTmLcar4tikx"
type input "BWSpQKDi1jMxRTmLcar4tikx"
click at [150, 7] on icon "search-icon" at bounding box center [150, 9] width 4 height 4
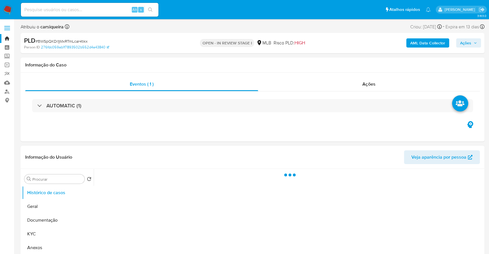
select select "10"
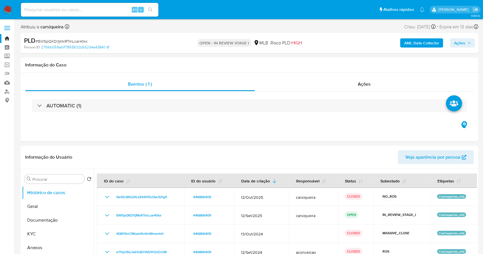
click at [465, 49] on div "AML Data Collector Ações" at bounding box center [400, 42] width 149 height 13
click at [458, 43] on span "Ações" at bounding box center [459, 42] width 11 height 9
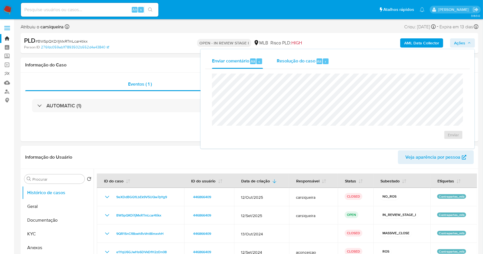
click at [318, 58] on div "Alt" at bounding box center [319, 61] width 6 height 6
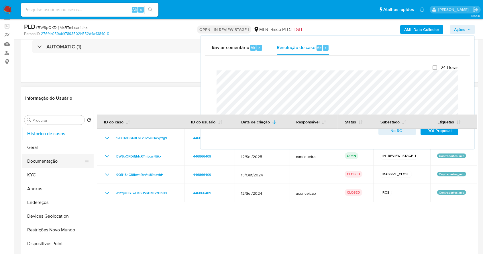
scroll to position [76, 0]
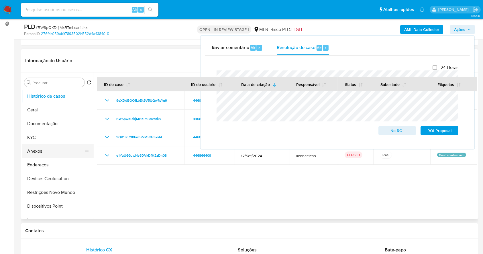
click at [56, 150] on button "Anexos" at bounding box center [55, 151] width 67 height 14
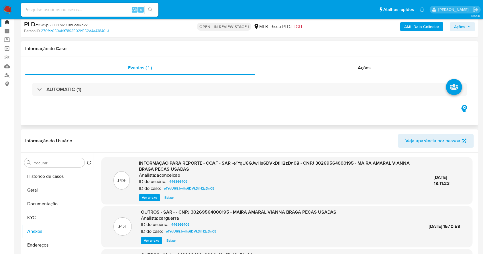
scroll to position [0, 0]
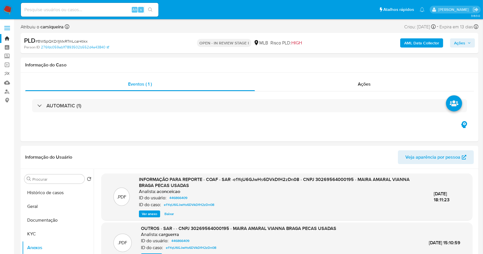
click at [411, 47] on b "AML Data Collector" at bounding box center [421, 42] width 35 height 9
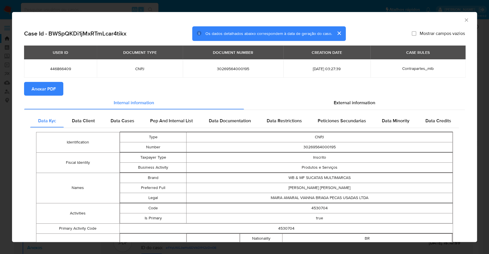
click at [51, 89] on span "Anexar PDF" at bounding box center [43, 88] width 24 height 13
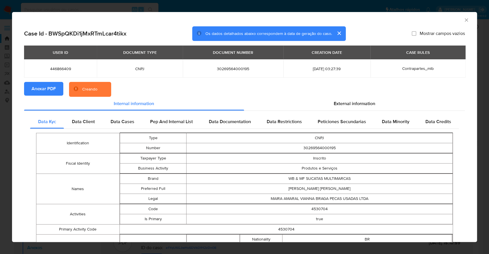
click at [0, 157] on div "AML Data Collector Case Id - BWSpQKDi1jMxRTmLcar4tikx Os dados detalhados abaix…" at bounding box center [244, 127] width 489 height 254
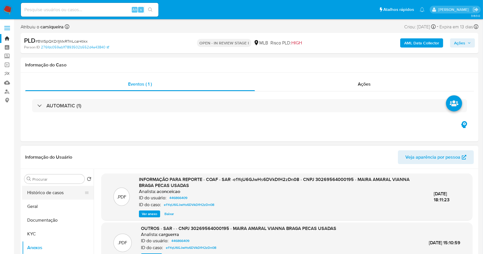
click at [55, 195] on button "Histórico de casos" at bounding box center [55, 193] width 67 height 14
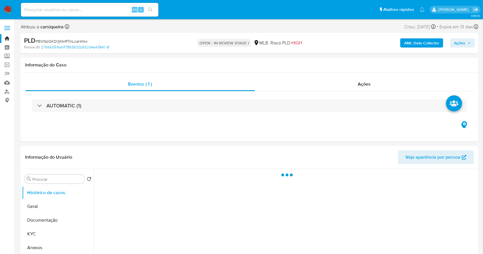
scroll to position [76, 0]
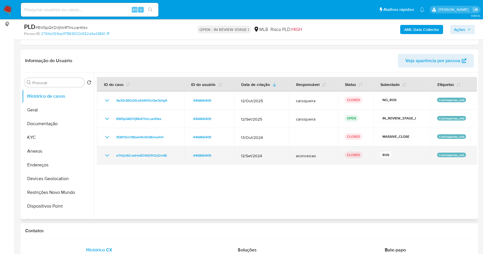
click at [104, 154] on icon "Mostrar/Ocultar" at bounding box center [107, 155] width 7 height 7
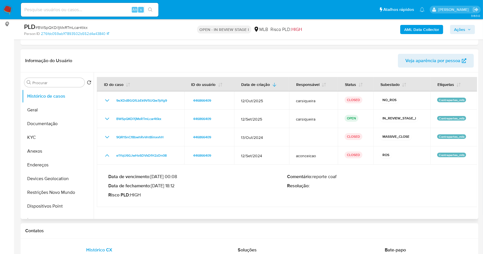
drag, startPoint x: 153, startPoint y: 184, endPoint x: 175, endPoint y: 187, distance: 22.2
click at [175, 187] on p "Data de fechamento : 21/10/2024 18:12" at bounding box center [197, 186] width 179 height 6
click at [463, 31] on span "Ações" at bounding box center [459, 29] width 11 height 9
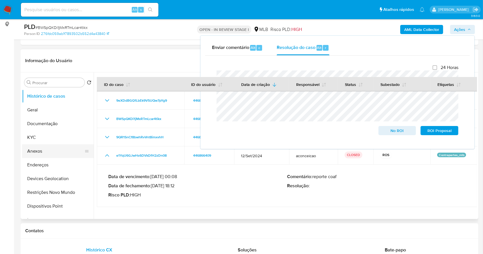
click at [48, 152] on button "Anexos" at bounding box center [55, 151] width 67 height 14
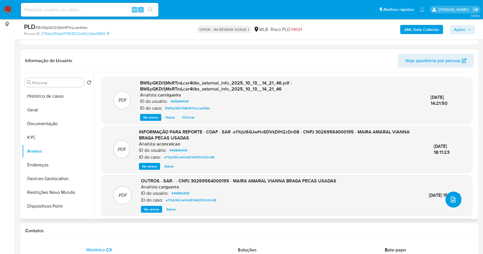
click at [452, 199] on icon "upload-file" at bounding box center [453, 199] width 7 height 7
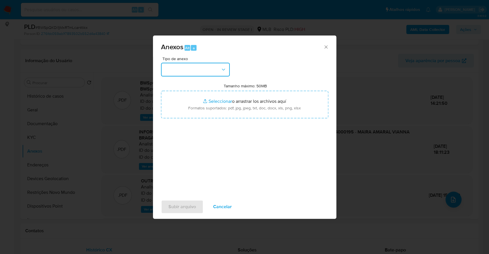
click at [196, 72] on button "button" at bounding box center [195, 70] width 69 height 14
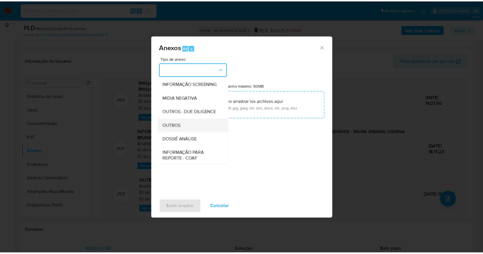
scroll to position [88, 0]
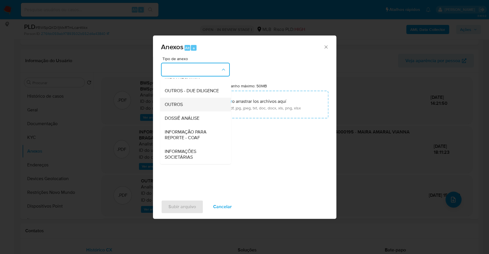
click at [178, 103] on span "OUTROS" at bounding box center [173, 105] width 18 height 6
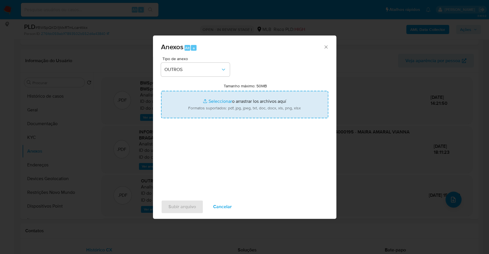
click at [206, 103] on input "Tamanho máximo: 50MB Seleccionar archivos" at bounding box center [244, 104] width 167 height 27
type input "C:\fakepath\Mulan 446866409_2025_10_13_10_44_57.xlsx"
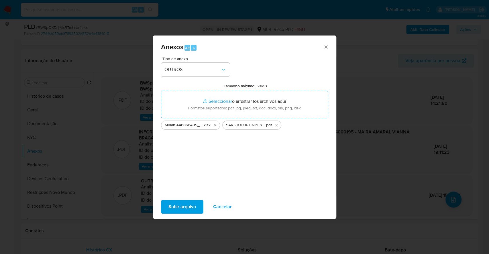
click at [188, 202] on span "Subir arquivo" at bounding box center [181, 206] width 27 height 13
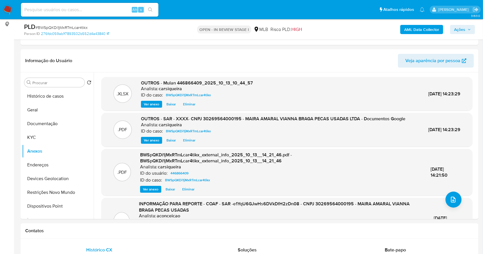
click at [459, 28] on span "Ações" at bounding box center [459, 29] width 11 height 9
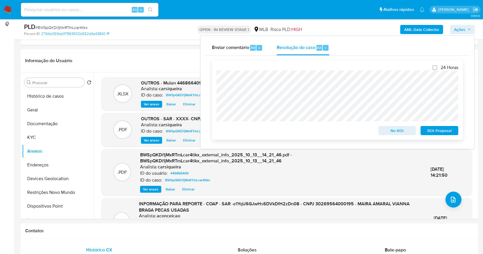
click at [438, 132] on span "ROI Proposal" at bounding box center [439, 131] width 30 height 8
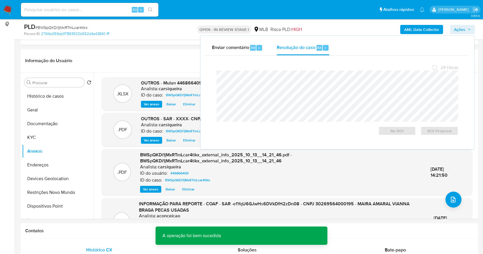
click at [48, 27] on span "# BWSpQKDi1jMxRTmLcar4tikx" at bounding box center [62, 28] width 52 height 6
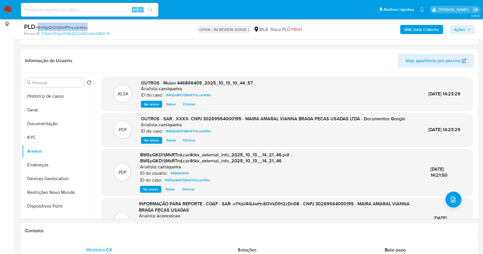
copy span "BWSpQKDi1jMxRTmLcar4tikx"
click at [466, 29] on span "Ações" at bounding box center [462, 29] width 17 height 8
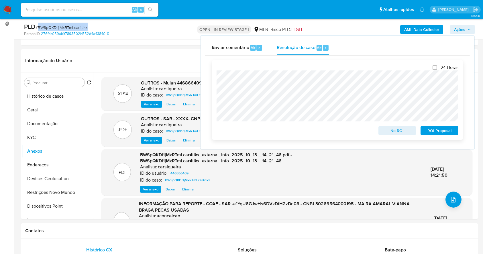
click at [444, 128] on span "ROI Proposal" at bounding box center [439, 131] width 30 height 8
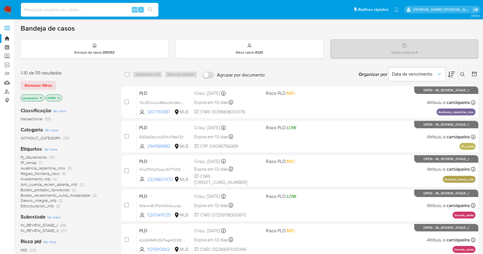
click at [48, 11] on input at bounding box center [89, 9] width 137 height 7
paste input "2570338892"
type input "2570338892"
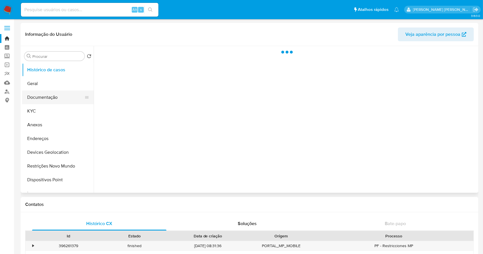
select select "10"
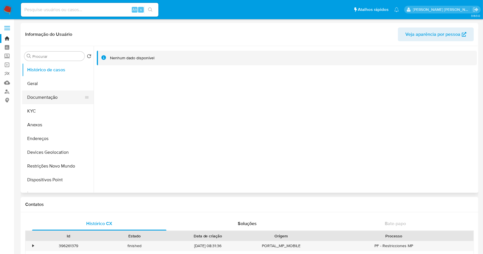
click at [62, 97] on button "Documentação" at bounding box center [55, 97] width 67 height 14
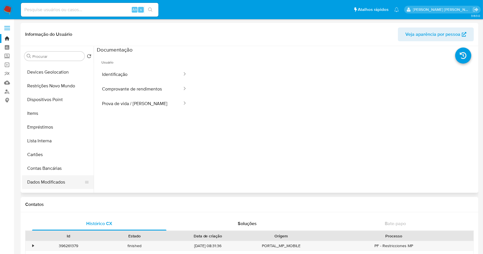
scroll to position [115, 0]
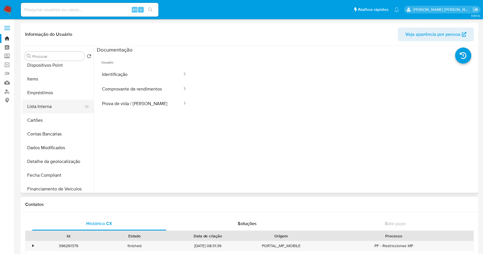
click at [50, 102] on button "Lista Interna" at bounding box center [55, 107] width 67 height 14
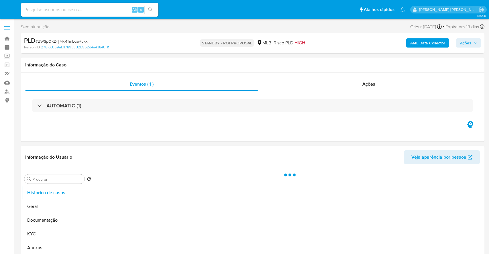
select select "10"
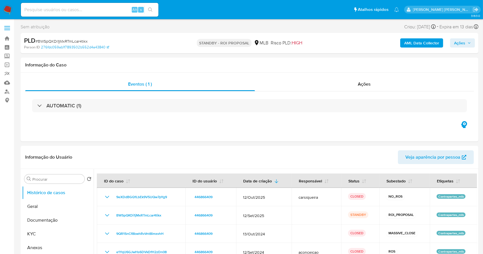
click at [8, 8] on img at bounding box center [8, 10] width 10 height 10
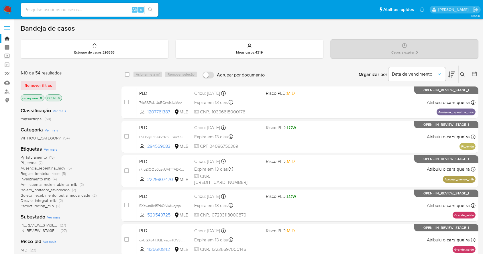
click at [7, 10] on img at bounding box center [8, 10] width 10 height 10
click at [76, 10] on input at bounding box center [89, 9] width 137 height 7
paste input "qGOganCBqaLgTZQeT5vUKtzZ"
type input "qGOganCBqaLgTZQeT5vUKtzZ"
click at [152, 9] on icon "search-icon" at bounding box center [150, 9] width 5 height 5
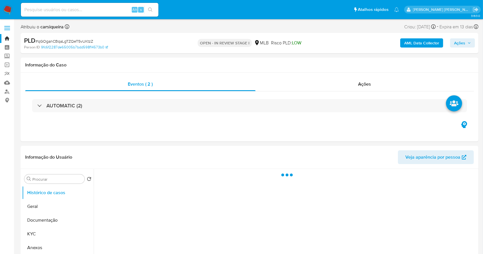
select select "10"
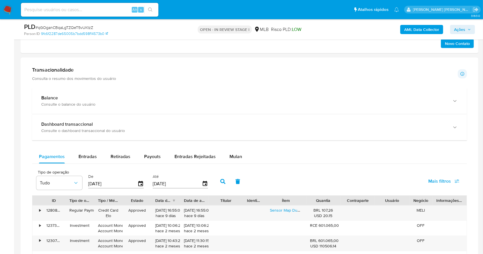
scroll to position [383, 0]
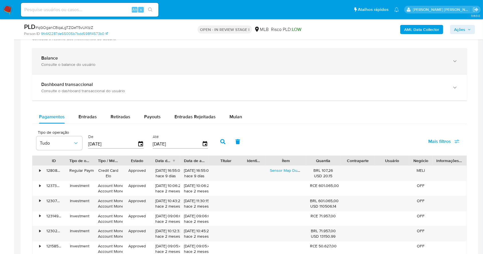
click at [94, 63] on div "Consulte o balance do usuário" at bounding box center [243, 64] width 405 height 5
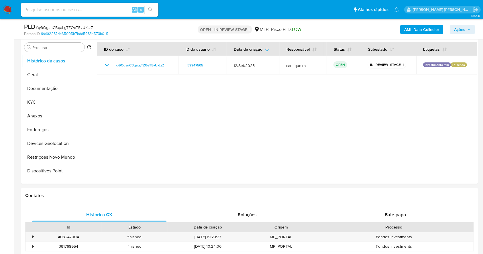
scroll to position [39, 0]
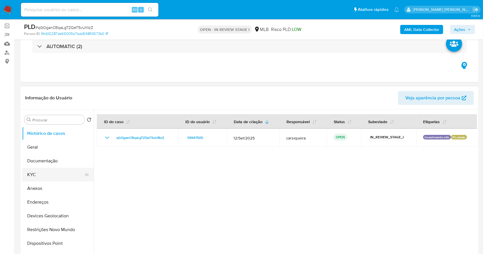
click at [52, 170] on button "KYC" at bounding box center [55, 175] width 67 height 14
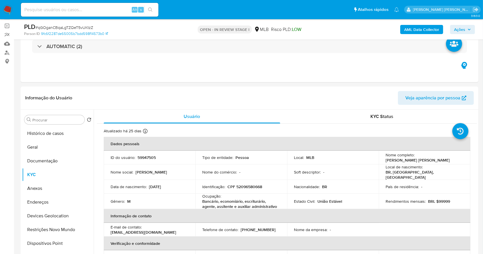
click at [7, 8] on img at bounding box center [8, 10] width 10 height 10
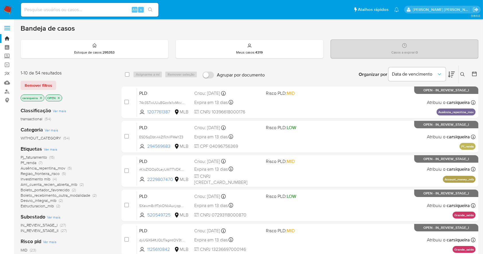
click at [60, 9] on input at bounding box center [89, 9] width 137 height 7
paste input "WdGeWtla9UCmVfAkxIkg9pgS"
type input "WdGeWtla9UCmVfAkxIkg9pgS"
click at [151, 6] on button "search-icon" at bounding box center [150, 10] width 12 height 8
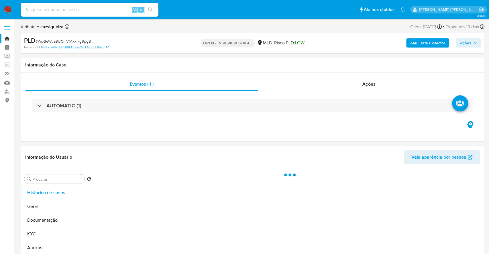
select select "10"
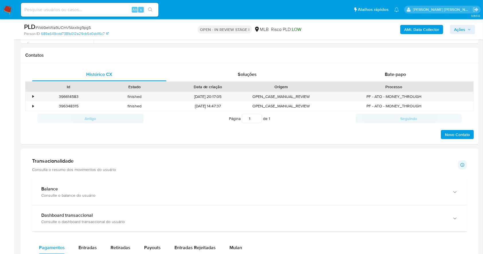
scroll to position [326, 0]
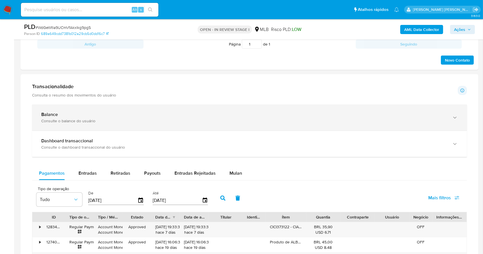
click at [172, 107] on div "Balance Consulte o balance do usuário" at bounding box center [249, 118] width 435 height 26
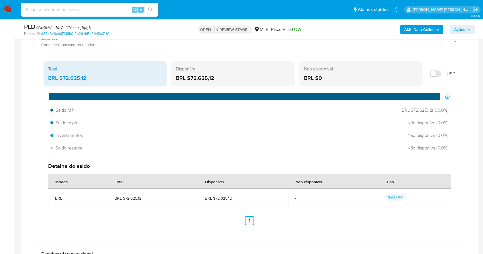
scroll to position [364, 0]
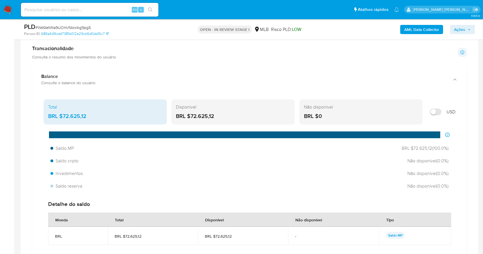
drag, startPoint x: 219, startPoint y: 114, endPoint x: 193, endPoint y: 118, distance: 26.7
click at [190, 119] on div "BRL $72.625,12" at bounding box center [233, 116] width 114 height 7
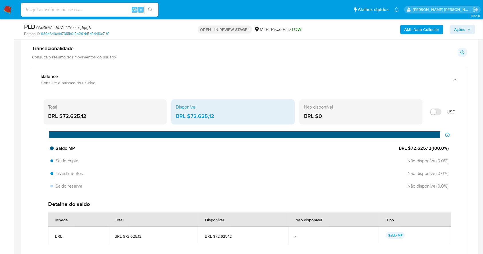
click at [285, 147] on div "Saldo MP BRL $72.625,12 ( 100.0 %)" at bounding box center [249, 148] width 403 height 11
